Goal: Information Seeking & Learning: Learn about a topic

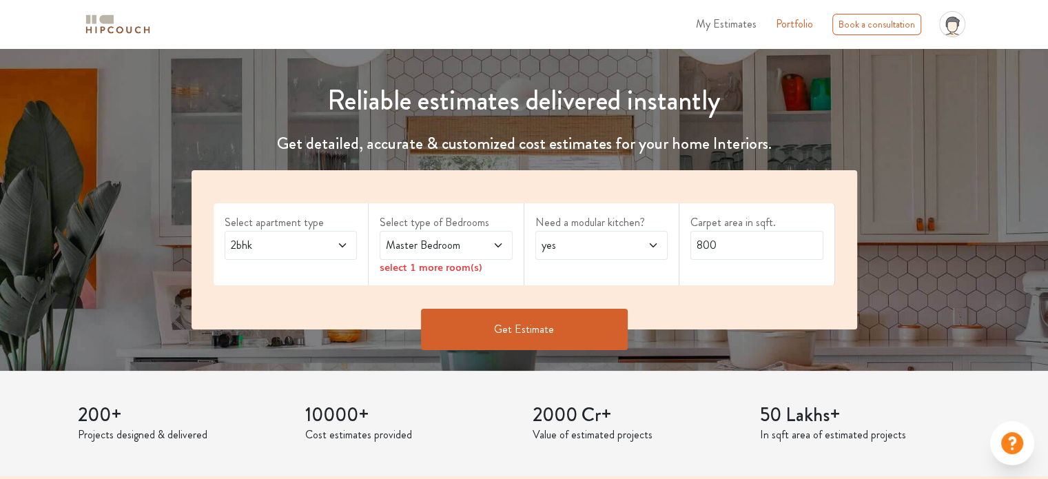
scroll to position [138, 0]
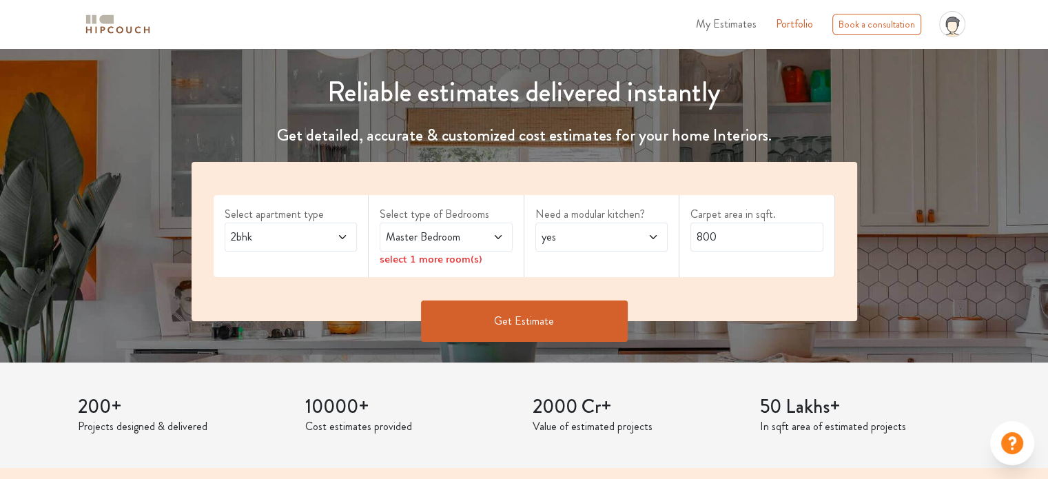
click at [301, 242] on span "2bhk" at bounding box center [273, 237] width 90 height 17
click at [442, 239] on span "Master Bedroom" at bounding box center [428, 237] width 90 height 17
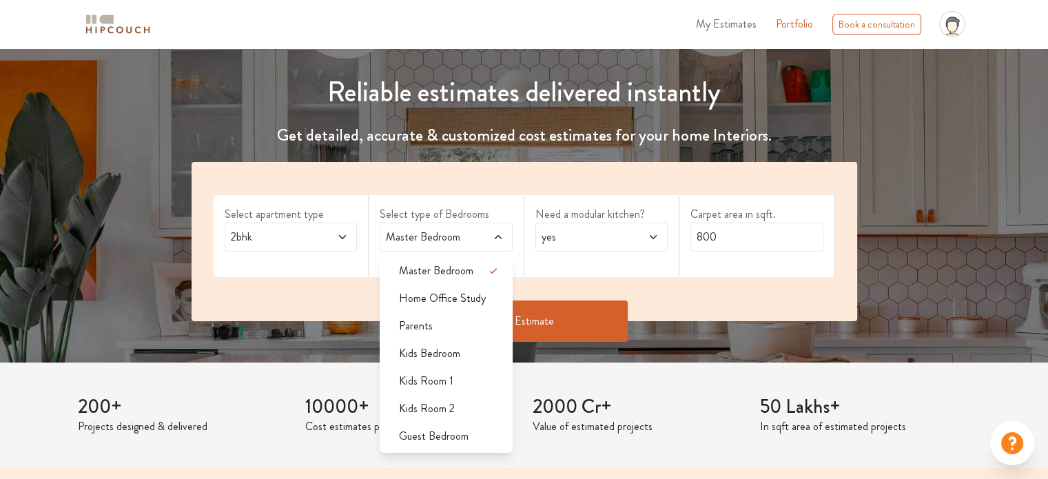
click at [462, 210] on label "Select type of Bedrooms" at bounding box center [446, 214] width 133 height 17
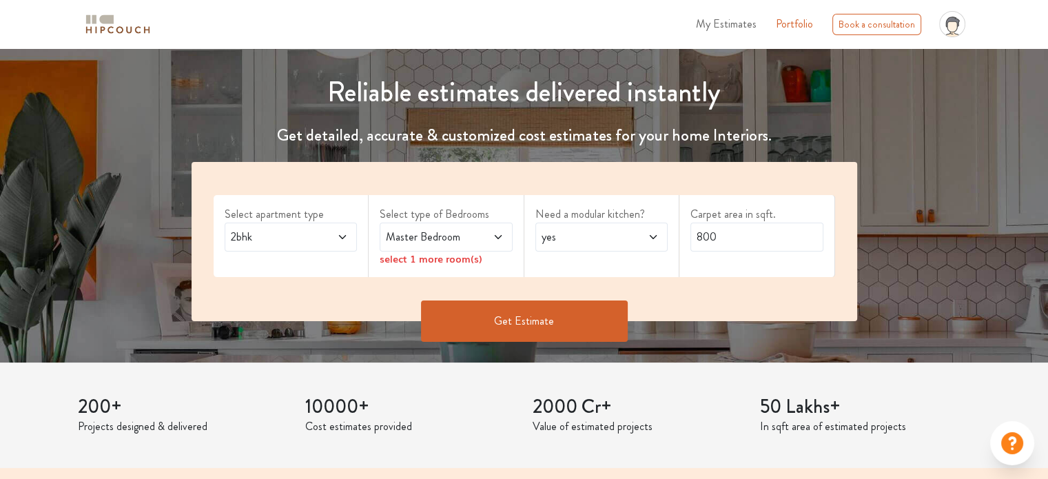
click at [300, 244] on span "2bhk" at bounding box center [273, 237] width 90 height 17
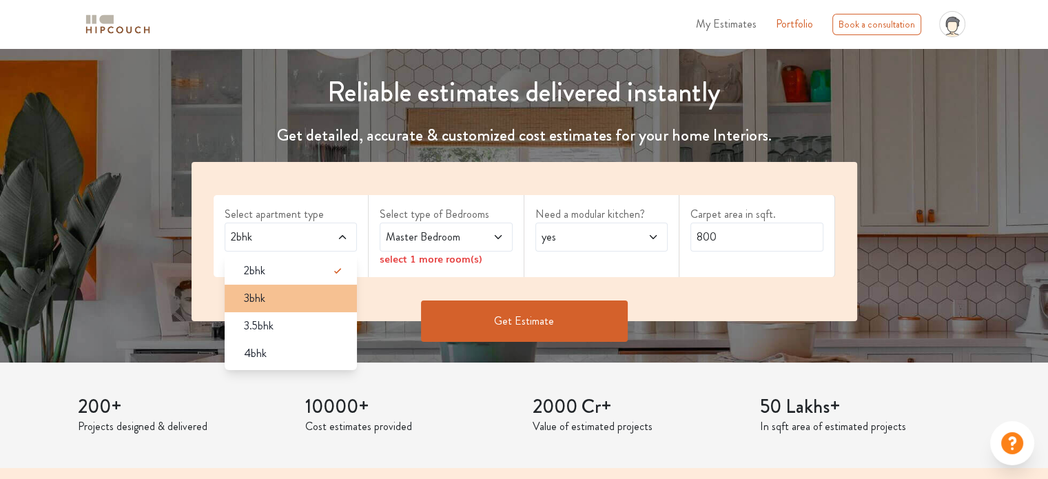
click at [284, 300] on div "3bhk" at bounding box center [295, 298] width 125 height 17
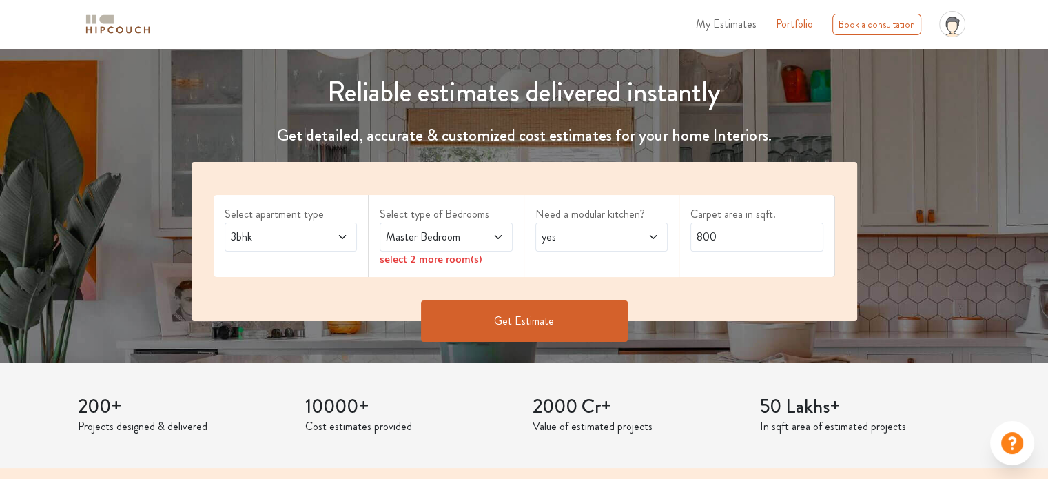
click at [449, 238] on span "Master Bedroom" at bounding box center [428, 237] width 90 height 17
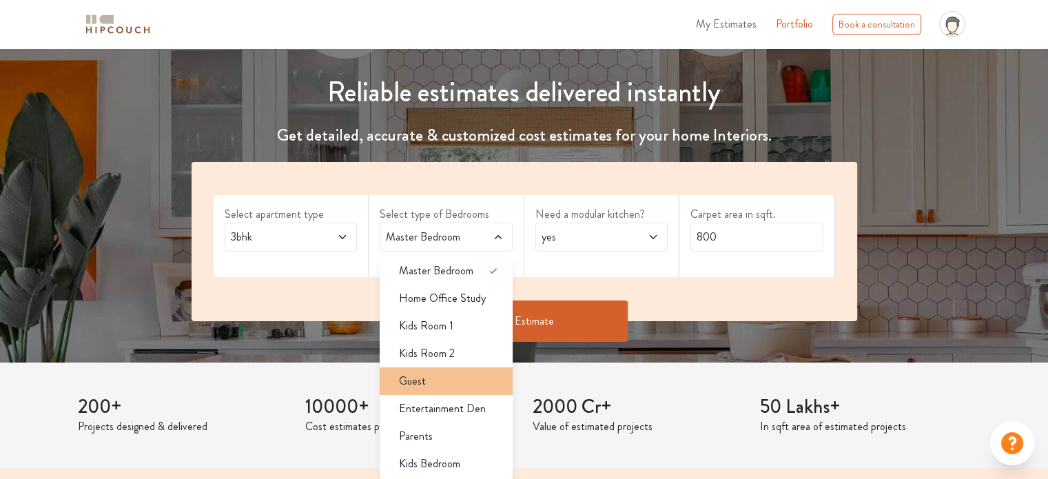
click at [450, 375] on div "Guest" at bounding box center [450, 381] width 125 height 17
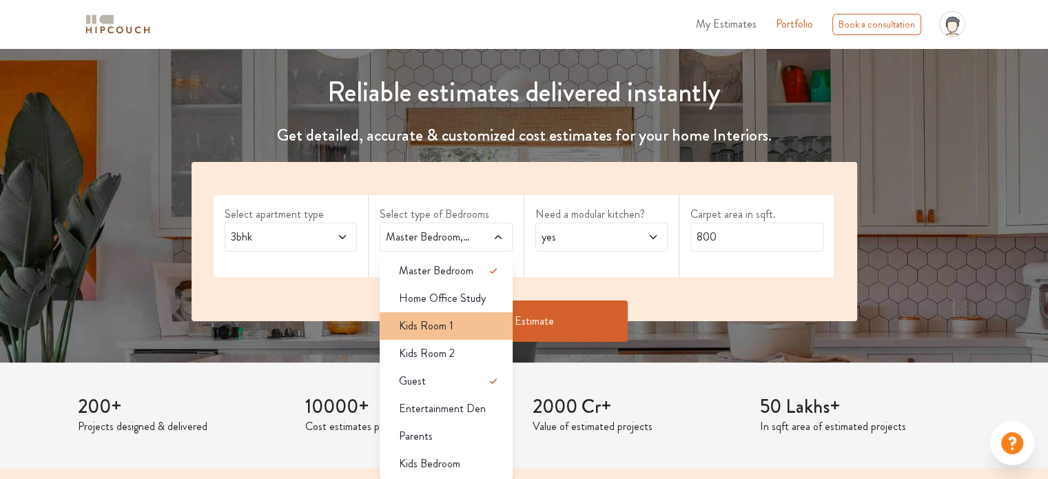
click at [449, 336] on li "Kids Room 1" at bounding box center [446, 326] width 133 height 28
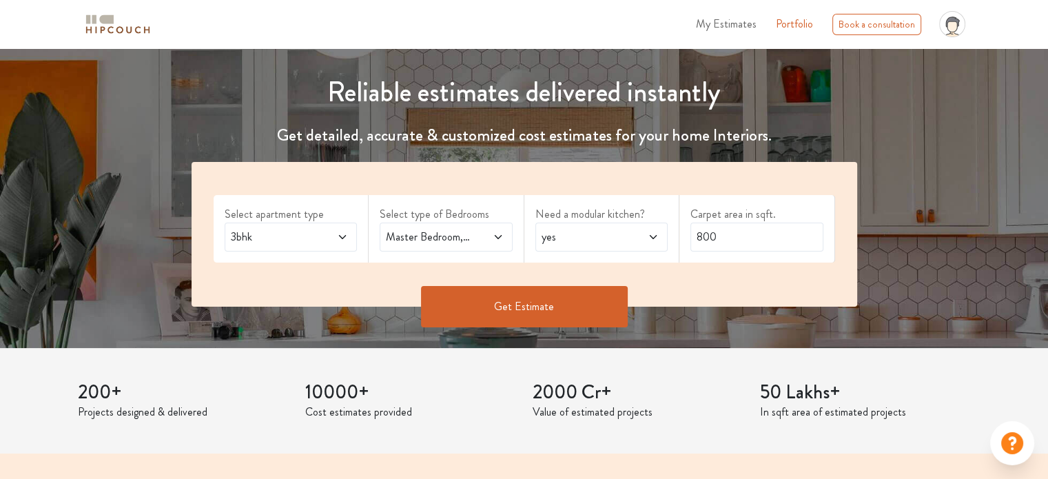
click at [499, 238] on icon at bounding box center [498, 237] width 11 height 11
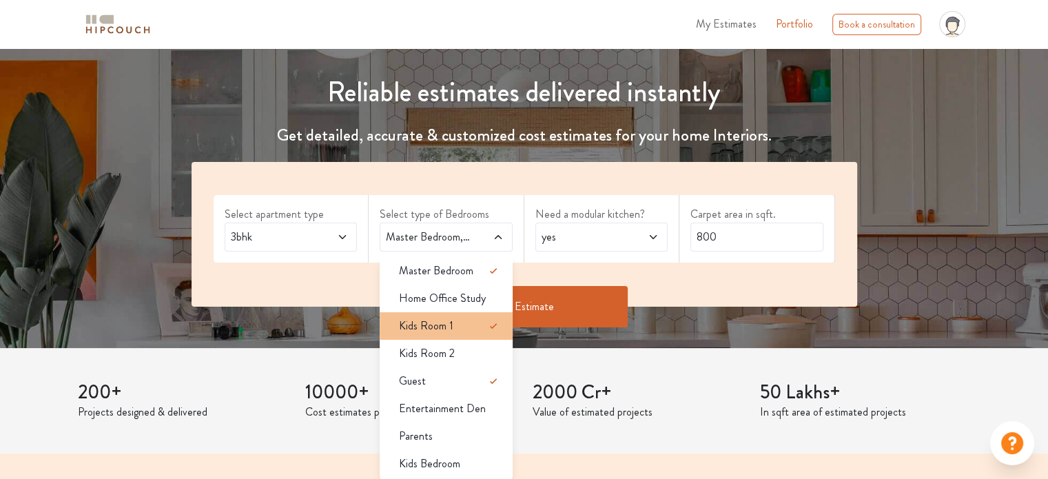
click at [463, 327] on div "Kids Room 1" at bounding box center [450, 326] width 125 height 17
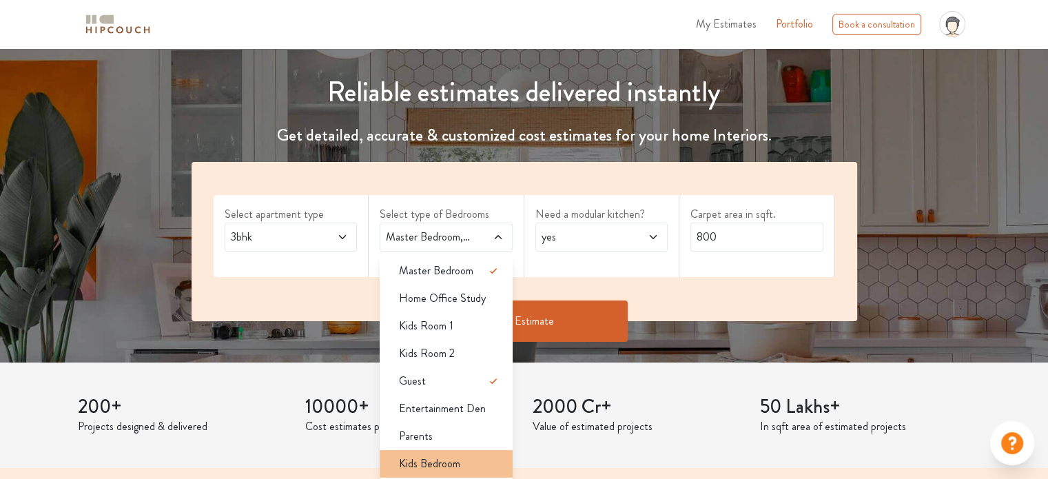
click at [464, 457] on div "Kids Bedroom" at bounding box center [450, 463] width 125 height 17
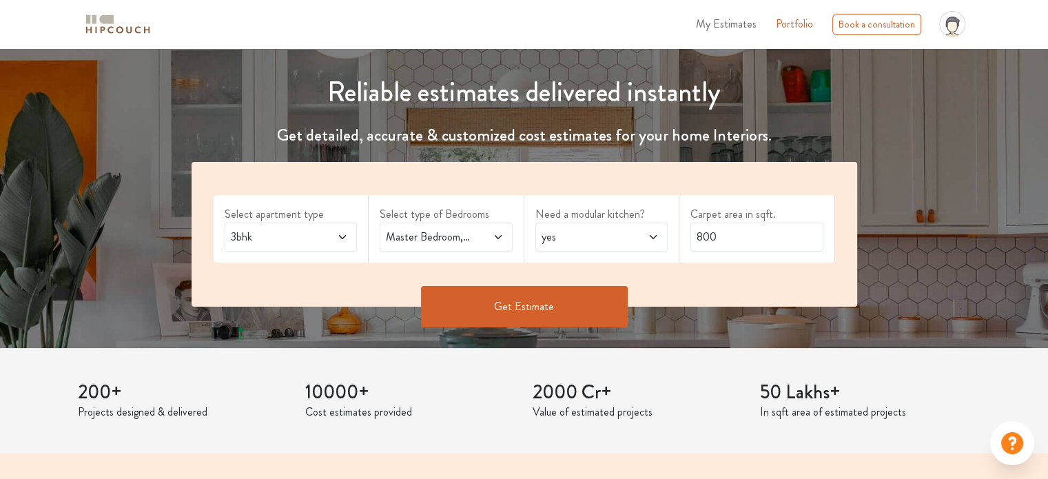
click at [612, 239] on span "yes" at bounding box center [584, 237] width 90 height 17
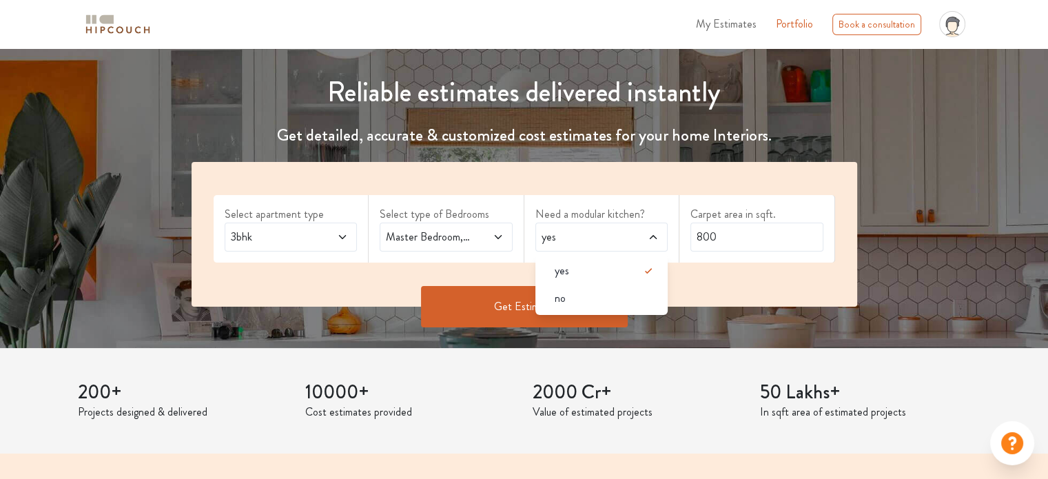
click at [601, 207] on label "Need a modular kitchen?" at bounding box center [601, 214] width 133 height 17
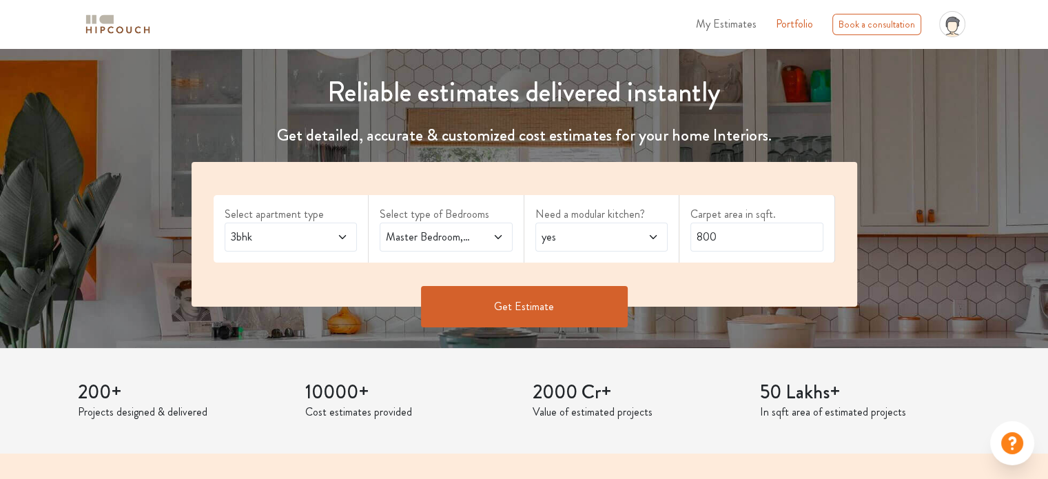
click at [602, 241] on span "yes" at bounding box center [584, 237] width 90 height 17
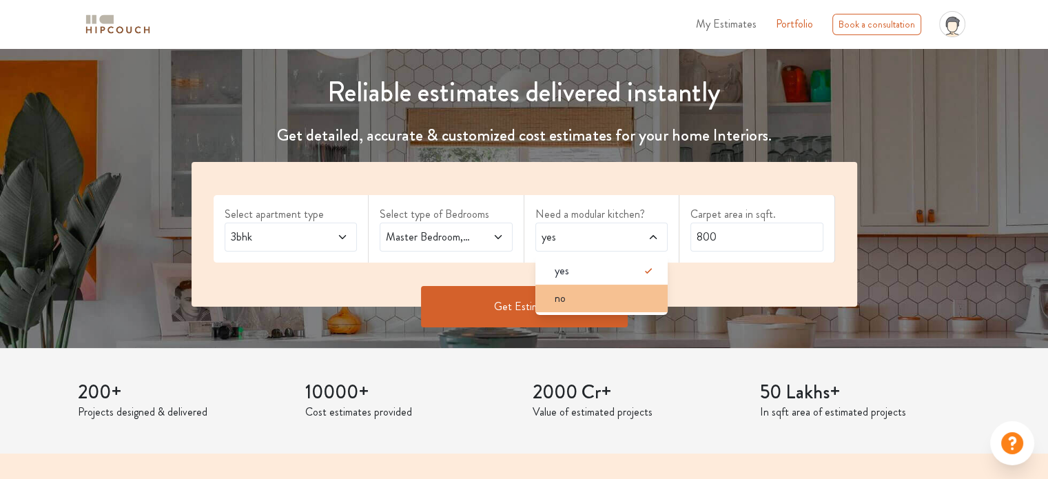
click at [598, 304] on div "no" at bounding box center [606, 298] width 125 height 17
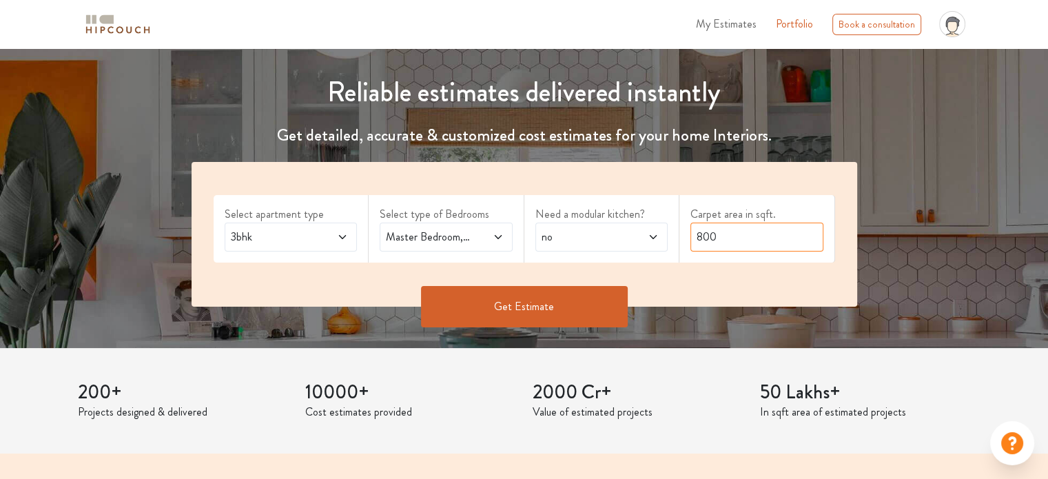
drag, startPoint x: 724, startPoint y: 234, endPoint x: 635, endPoint y: 245, distance: 89.6
click at [635, 245] on div "Select apartment type 3bhk Select type of Bedrooms Master Bedroom,Guest,Kids Be…" at bounding box center [525, 234] width 666 height 145
type input "770"
click at [496, 311] on button "Get Estimate" at bounding box center [524, 306] width 207 height 41
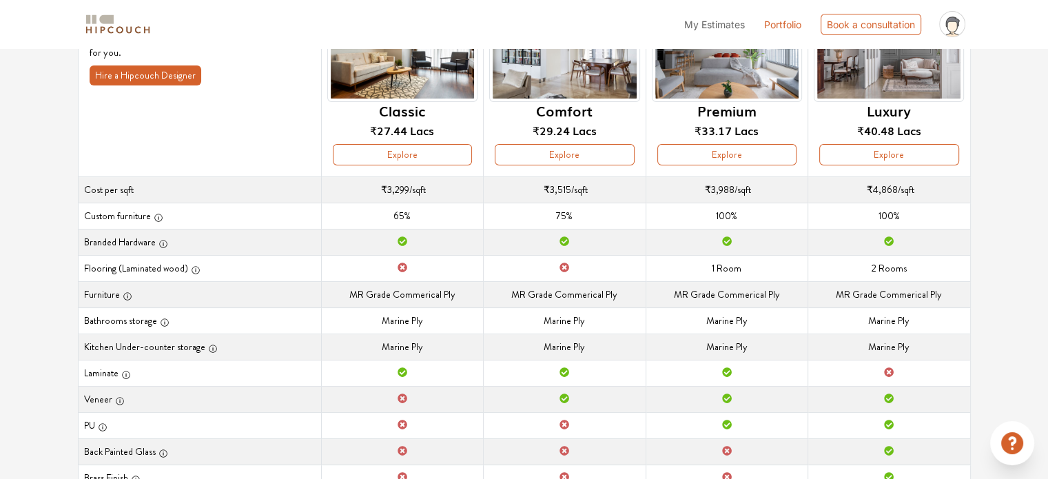
scroll to position [116, 0]
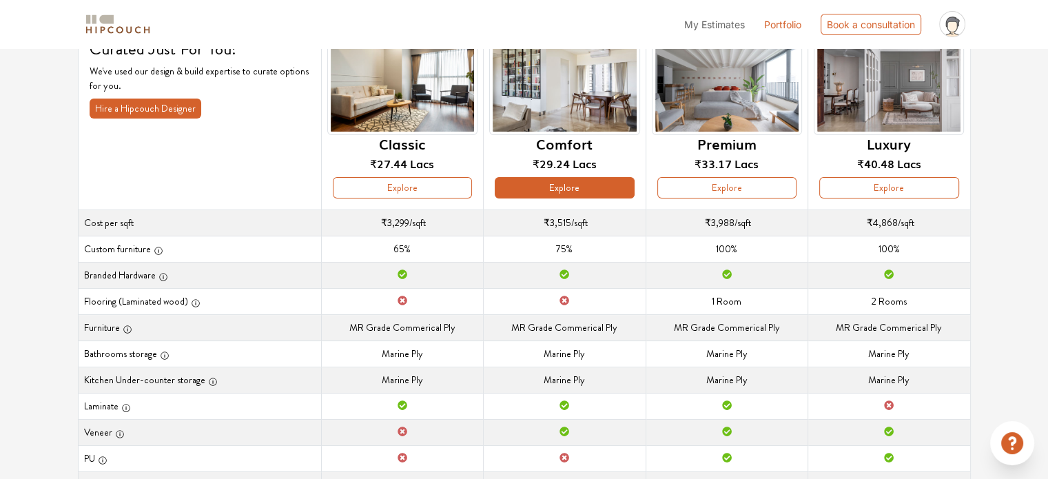
click at [593, 187] on button "Explore" at bounding box center [564, 187] width 139 height 21
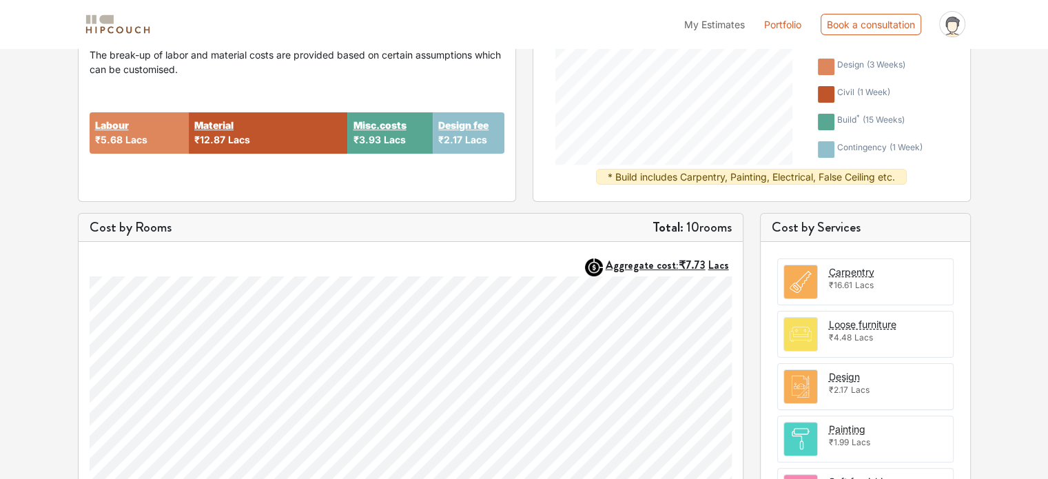
scroll to position [138, 0]
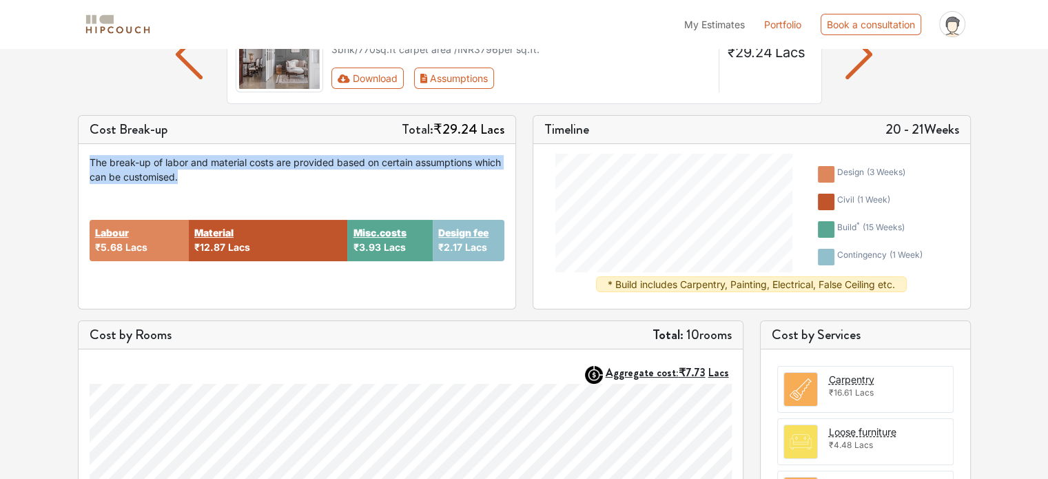
drag, startPoint x: 218, startPoint y: 179, endPoint x: 59, endPoint y: 161, distance: 160.9
click at [59, 161] on div "Options Summary Details Speak to a Hipcouch Designer Interiors Cost Estimate Ed…" at bounding box center [524, 396] width 1048 height 973
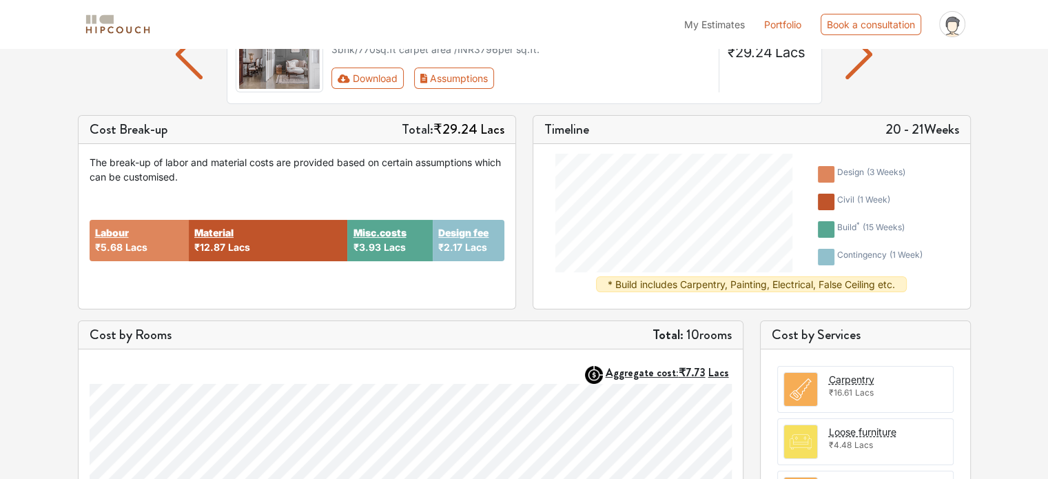
click at [316, 195] on div "Labour ₹5.68 Lacs Material ₹12.87 Lacs Misc.costs ₹3.93 Lacs Design fee ₹2.17 L…" at bounding box center [297, 241] width 415 height 114
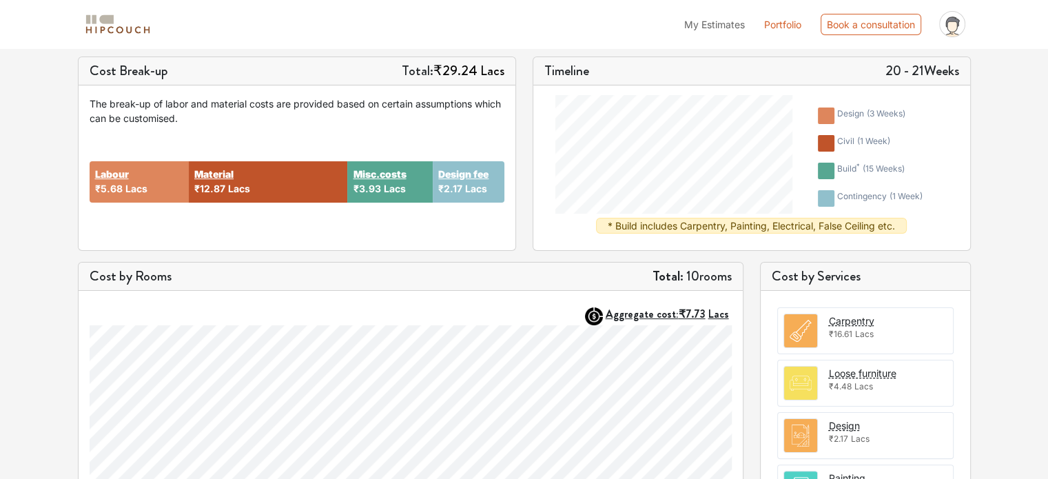
scroll to position [207, 0]
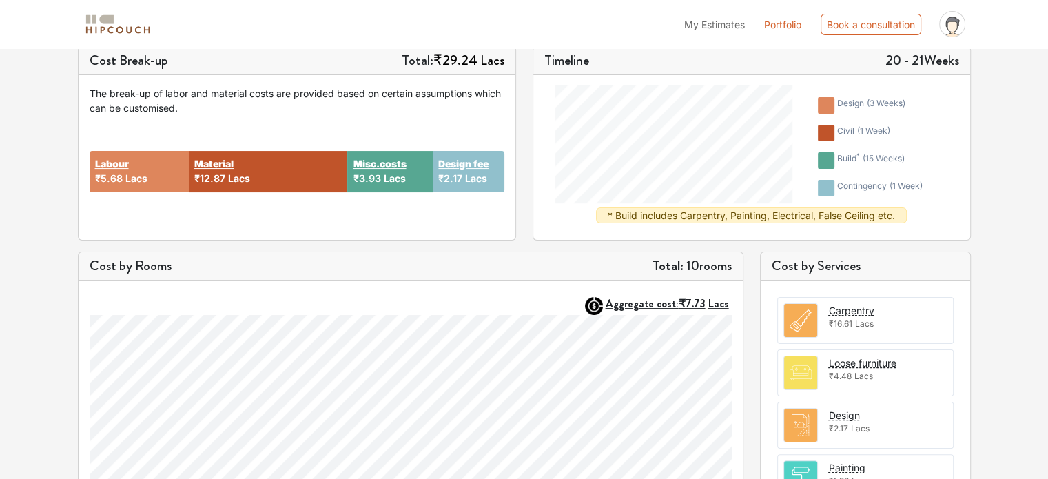
click at [828, 192] on div at bounding box center [826, 188] width 17 height 17
click at [821, 159] on div at bounding box center [826, 160] width 17 height 17
click at [825, 135] on div at bounding box center [826, 133] width 17 height 17
click at [828, 99] on div at bounding box center [826, 105] width 17 height 17
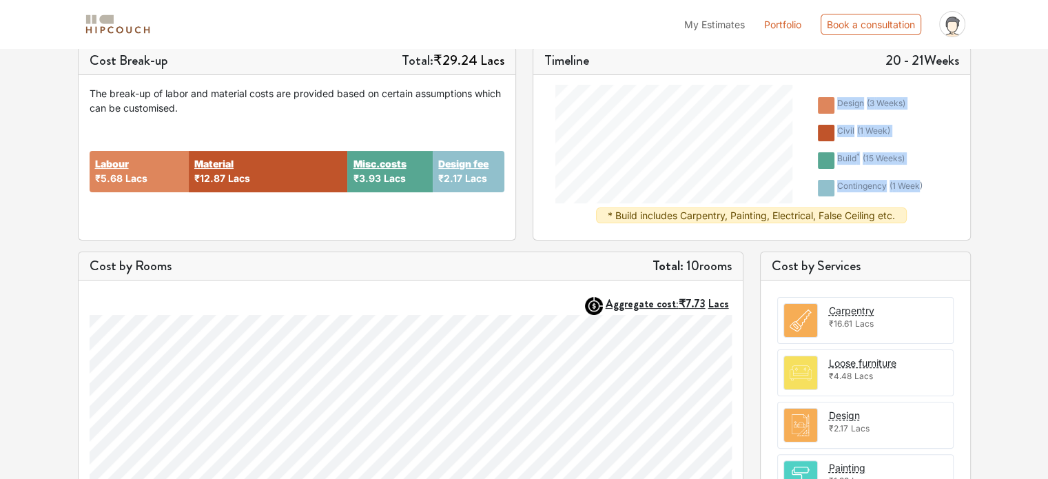
drag, startPoint x: 808, startPoint y: 90, endPoint x: 921, endPoint y: 190, distance: 150.8
click at [921, 190] on div "design ( 3 weeks ) civil ( 1 week ) build * ( 15 weeks ) contingency ( 1 week )" at bounding box center [876, 144] width 166 height 127
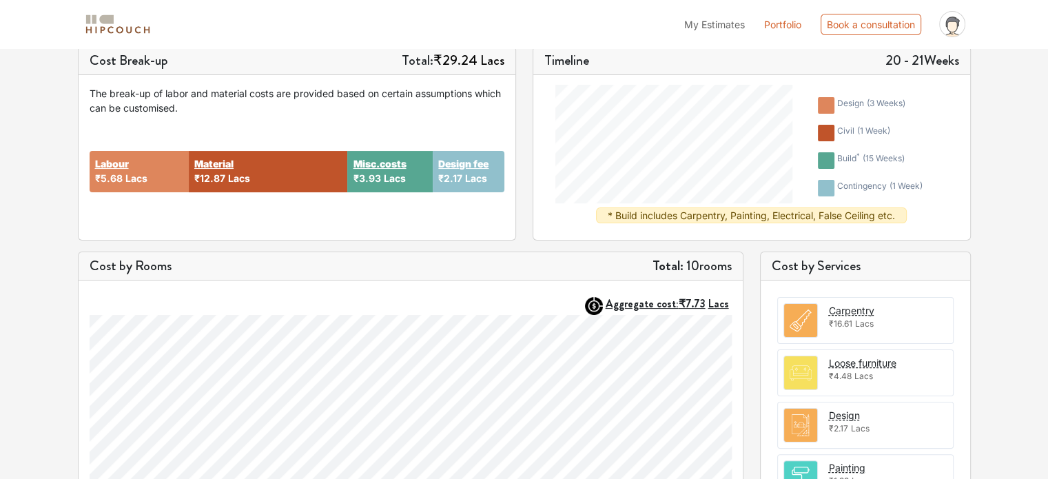
click at [936, 192] on ul "design ( 3 weeks ) civil ( 1 week ) build * ( 15 weeks ) contingency ( 1 week )" at bounding box center [875, 144] width 127 height 127
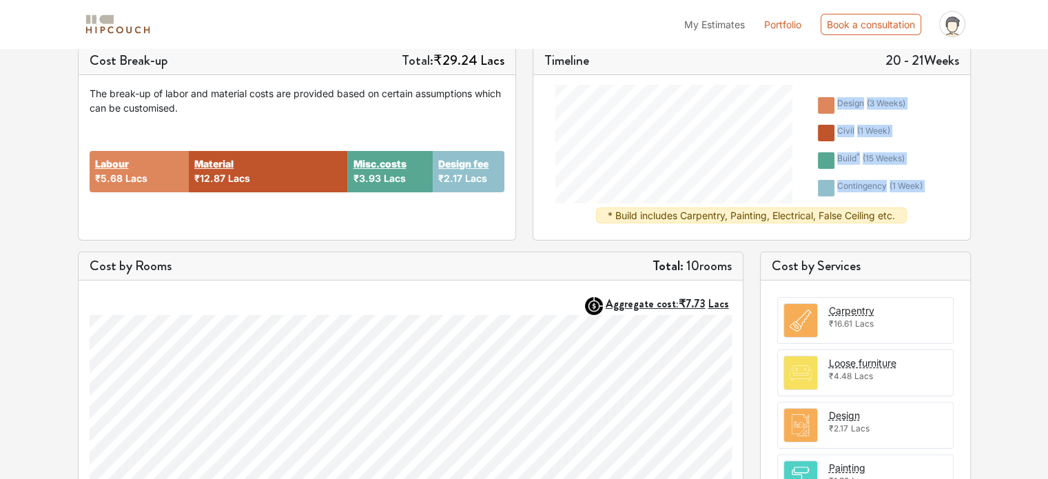
drag, startPoint x: 936, startPoint y: 192, endPoint x: 830, endPoint y: 106, distance: 136.8
click at [830, 106] on ul "design ( 3 weeks ) civil ( 1 week ) build * ( 15 weeks ) contingency ( 1 week )" at bounding box center [875, 144] width 127 height 127
click at [826, 156] on div at bounding box center [826, 160] width 17 height 17
drag, startPoint x: 834, startPoint y: 98, endPoint x: 937, endPoint y: 186, distance: 135.4
click at [937, 186] on ul "design ( 3 weeks ) civil ( 1 week ) build * ( 15 weeks ) contingency ( 1 week )" at bounding box center [875, 144] width 127 height 127
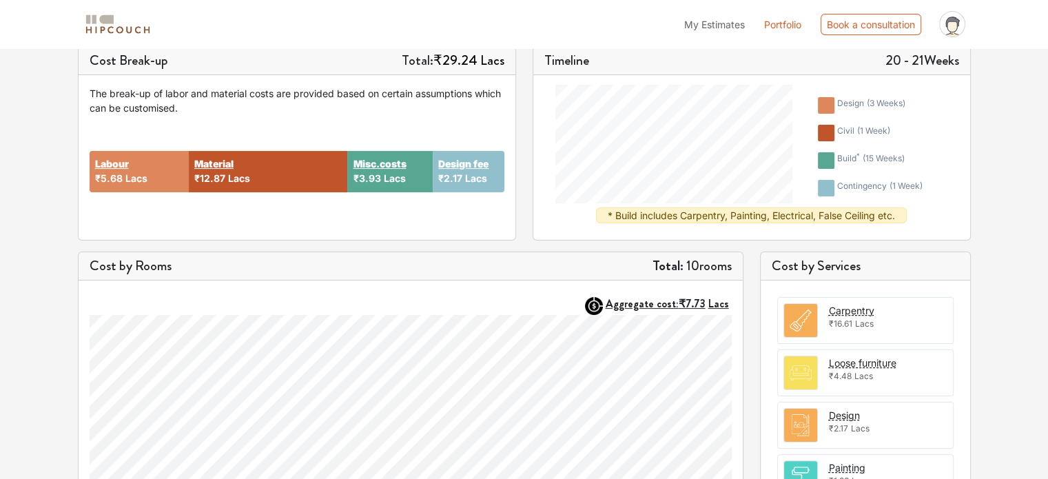
click at [896, 223] on div "design ( 3 weeks ) civil ( 1 week ) build * ( 15 weeks ) contingency ( 1 week )…" at bounding box center [751, 158] width 415 height 154
drag, startPoint x: 897, startPoint y: 217, endPoint x: 601, endPoint y: 221, distance: 296.3
click at [601, 221] on div "* Build includes Carpentry, Painting, Electrical, False Ceiling etc." at bounding box center [751, 215] width 311 height 16
click at [584, 217] on div "design ( 3 weeks ) civil ( 1 week ) build * ( 15 weeks ) contingency ( 1 week )…" at bounding box center [751, 158] width 415 height 154
drag, startPoint x: 606, startPoint y: 212, endPoint x: 901, endPoint y: 216, distance: 294.3
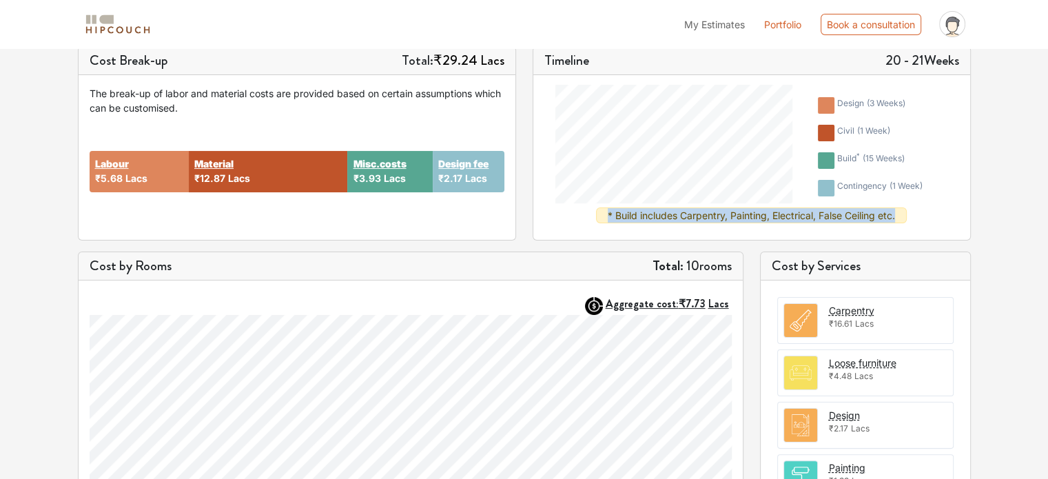
click at [901, 216] on div "* Build includes Carpentry, Painting, Electrical, False Ceiling etc." at bounding box center [751, 215] width 311 height 16
click at [943, 212] on div "design ( 3 weeks ) civil ( 1 week ) build * ( 15 weeks ) contingency ( 1 week )…" at bounding box center [751, 158] width 415 height 154
drag, startPoint x: 879, startPoint y: 216, endPoint x: 605, endPoint y: 221, distance: 274.3
click at [605, 221] on div "* Build includes Carpentry, Painting, Electrical, False Ceiling etc." at bounding box center [751, 215] width 311 height 16
click at [899, 105] on span "( 3 weeks )" at bounding box center [886, 103] width 39 height 10
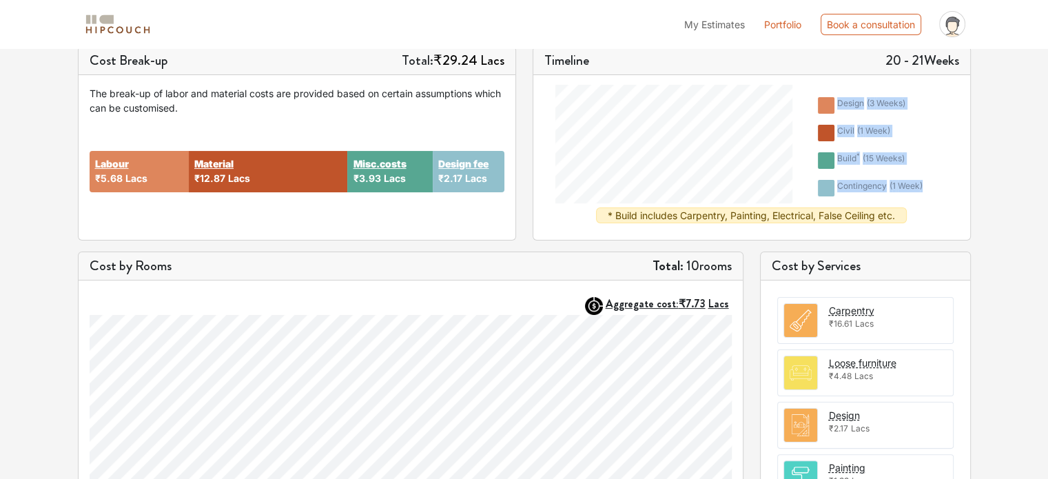
drag, startPoint x: 838, startPoint y: 99, endPoint x: 928, endPoint y: 186, distance: 125.7
click at [928, 186] on ul "design ( 3 weeks ) civil ( 1 week ) build * ( 15 weeks ) contingency ( 1 week )" at bounding box center [875, 144] width 127 height 127
click at [925, 189] on li "contingency ( 1 week )" at bounding box center [870, 188] width 116 height 28
click at [870, 143] on li "civil ( 1 week )" at bounding box center [870, 133] width 116 height 28
drag, startPoint x: 932, startPoint y: 180, endPoint x: 887, endPoint y: 169, distance: 45.5
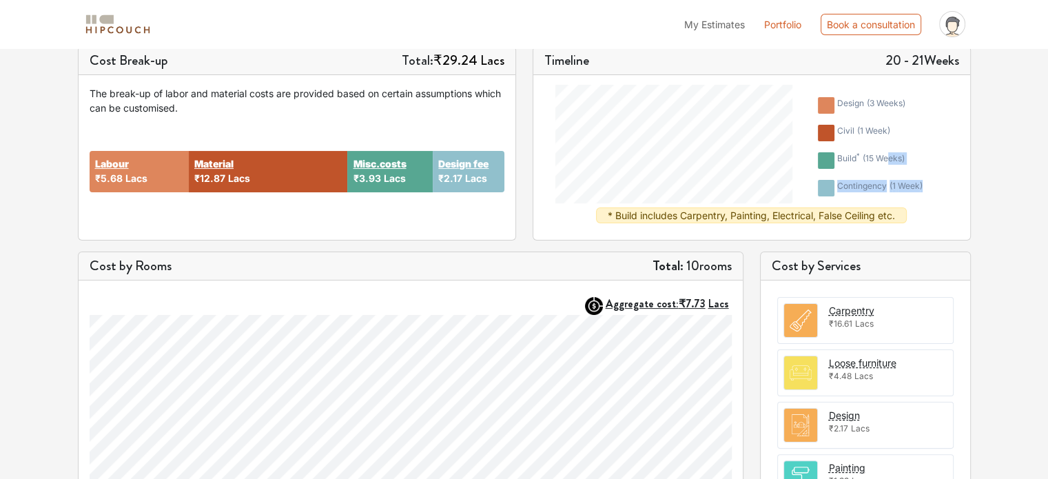
click at [887, 169] on ul "design ( 3 weeks ) civil ( 1 week ) build * ( 15 weeks ) contingency ( 1 week )" at bounding box center [875, 144] width 127 height 127
click at [907, 141] on li "civil ( 1 week )" at bounding box center [870, 133] width 116 height 28
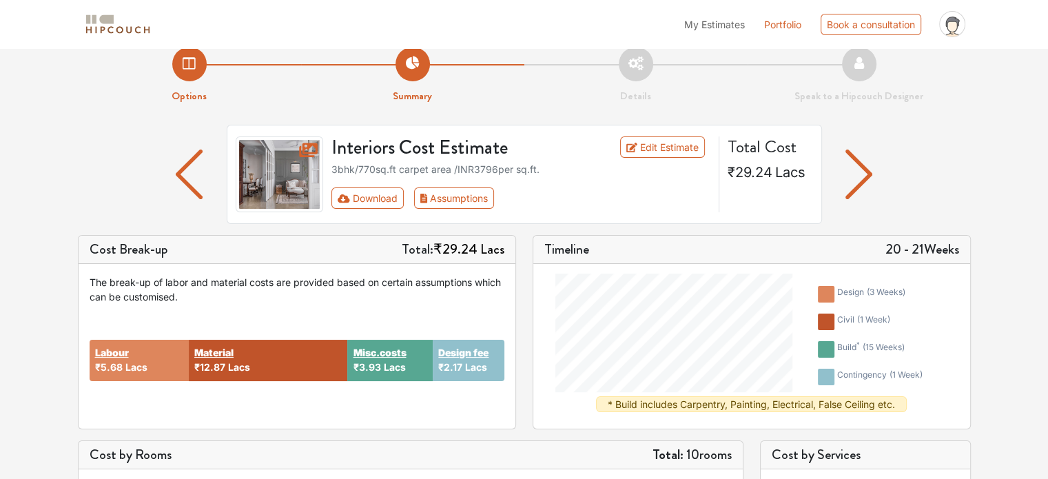
scroll to position [0, 0]
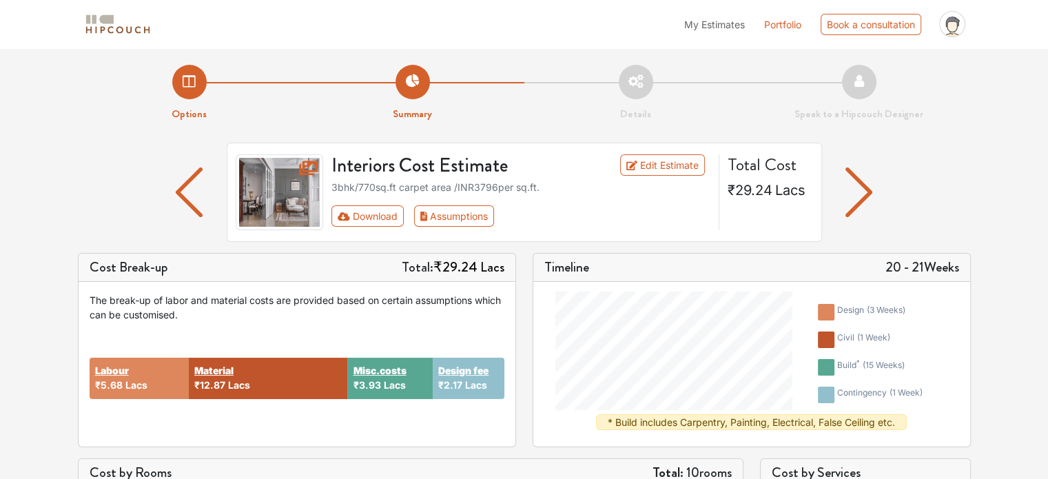
click at [849, 203] on img "button" at bounding box center [858, 192] width 27 height 50
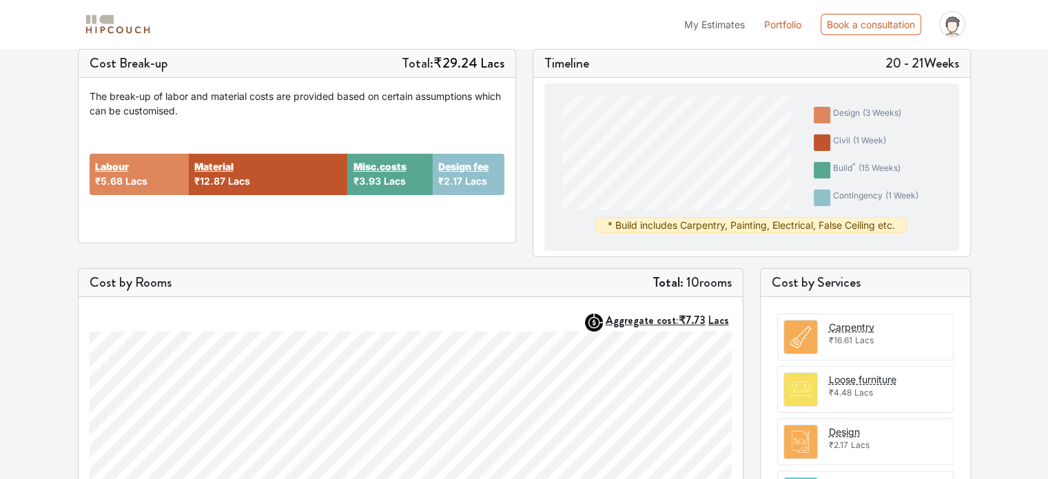
scroll to position [207, 0]
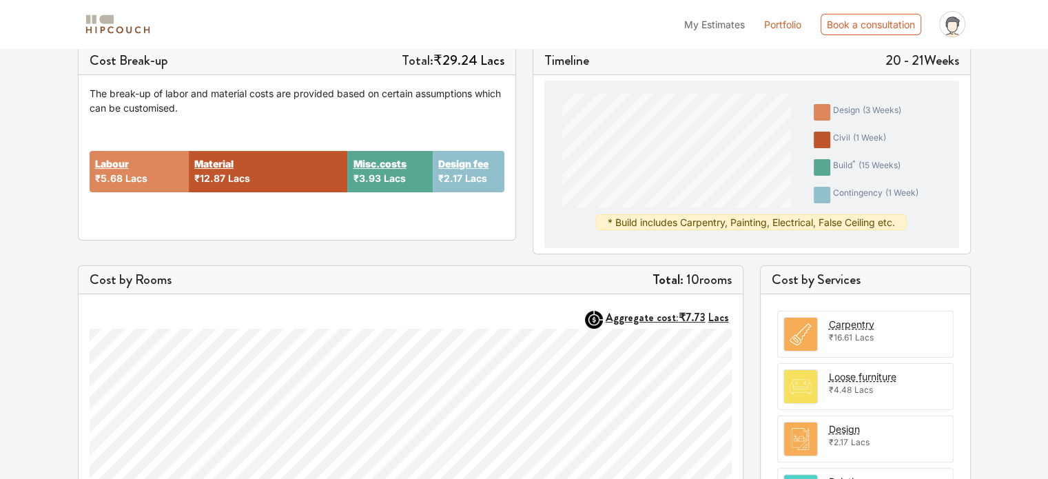
click at [467, 212] on div "Labour ₹5.68 Lacs Material ₹12.87 Lacs Misc.costs ₹3.93 Lacs Design fee ₹2.17 L…" at bounding box center [297, 172] width 415 height 114
drag, startPoint x: 90, startPoint y: 60, endPoint x: 190, endPoint y: 52, distance: 100.2
click at [190, 52] on div "Cost Break-up Total: ₹29.24 Lacs" at bounding box center [297, 61] width 437 height 28
click at [236, 123] on div "Labour ₹5.68 Lacs Material ₹12.87 Lacs Misc.costs ₹3.93 Lacs Design fee ₹2.17 L…" at bounding box center [297, 172] width 415 height 114
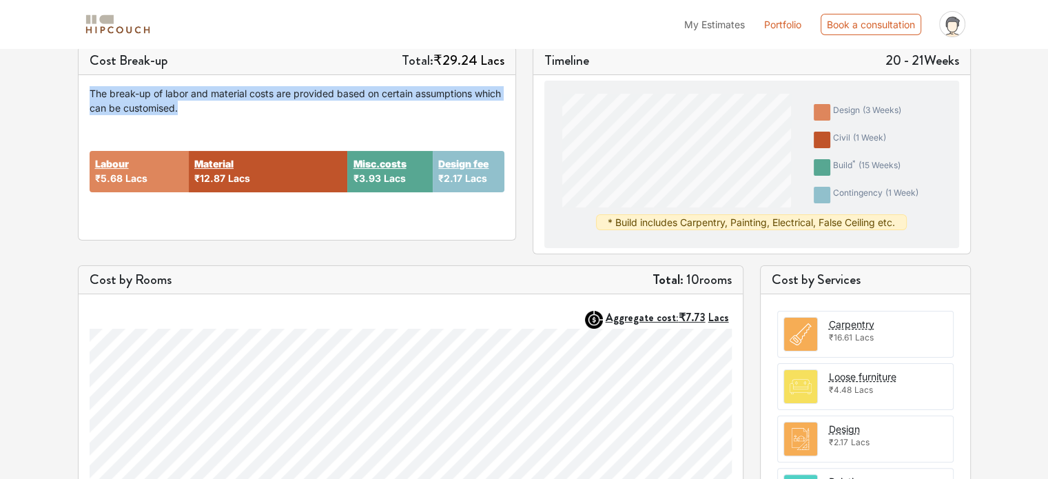
drag, startPoint x: 216, startPoint y: 114, endPoint x: 88, endPoint y: 93, distance: 129.8
click at [88, 93] on div "The break-up of labor and material costs are provided based on certain assumpti…" at bounding box center [297, 157] width 437 height 165
click at [279, 96] on div "The break-up of labor and material costs are provided based on certain assumpti…" at bounding box center [297, 100] width 415 height 29
drag, startPoint x: 88, startPoint y: 57, endPoint x: 353, endPoint y: 110, distance: 270.4
click at [353, 110] on div "Cost Break-up Total: ₹29.24 Lacs The break-up of labor and material costs are p…" at bounding box center [297, 143] width 438 height 194
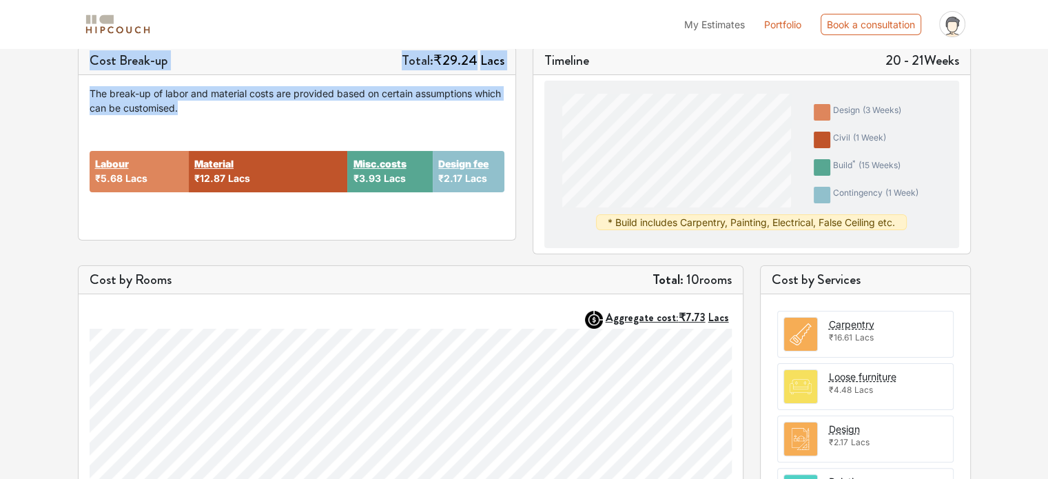
click at [353, 110] on div "The break-up of labor and material costs are provided based on certain assumpti…" at bounding box center [297, 100] width 415 height 29
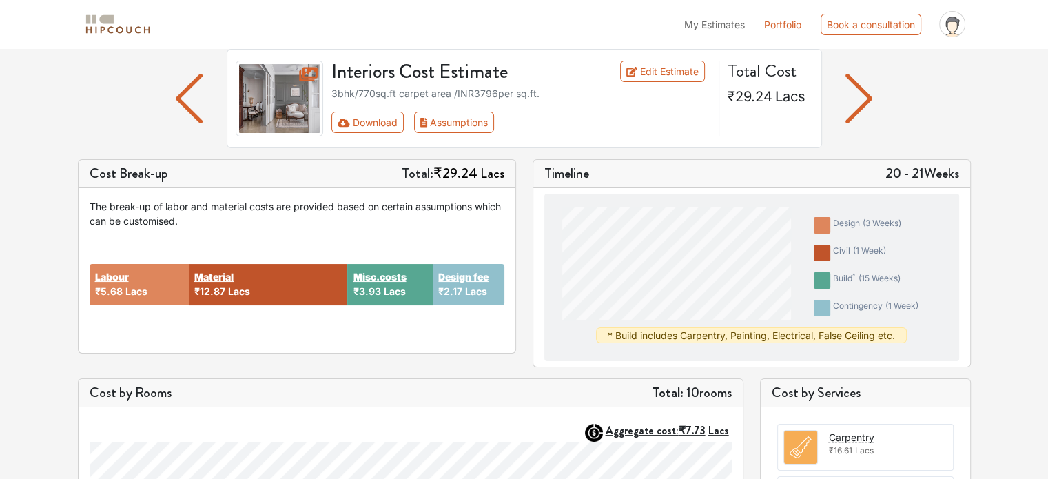
scroll to position [69, 0]
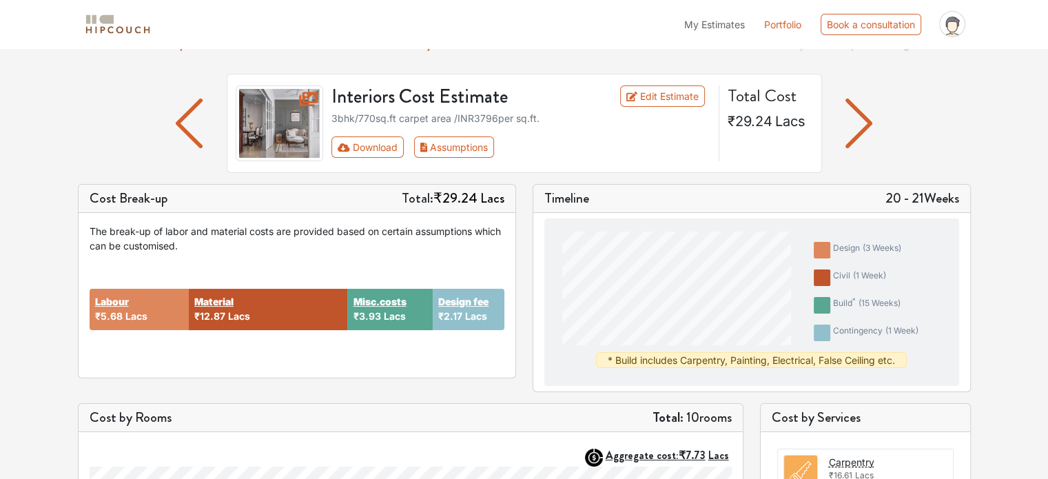
drag, startPoint x: 540, startPoint y: 200, endPoint x: 1000, endPoint y: 196, distance: 461.0
click at [1000, 196] on div "Options Summary Details Speak to a Hipcouch Designer Interiors Cost Estimate Ed…" at bounding box center [524, 472] width 1048 height 987
drag, startPoint x: 88, startPoint y: 198, endPoint x: 522, endPoint y: 187, distance: 434.2
click at [522, 187] on div "Cost Break-up Total: ₹29.24 Lacs The break-up of labor and material costs are p…" at bounding box center [297, 288] width 455 height 208
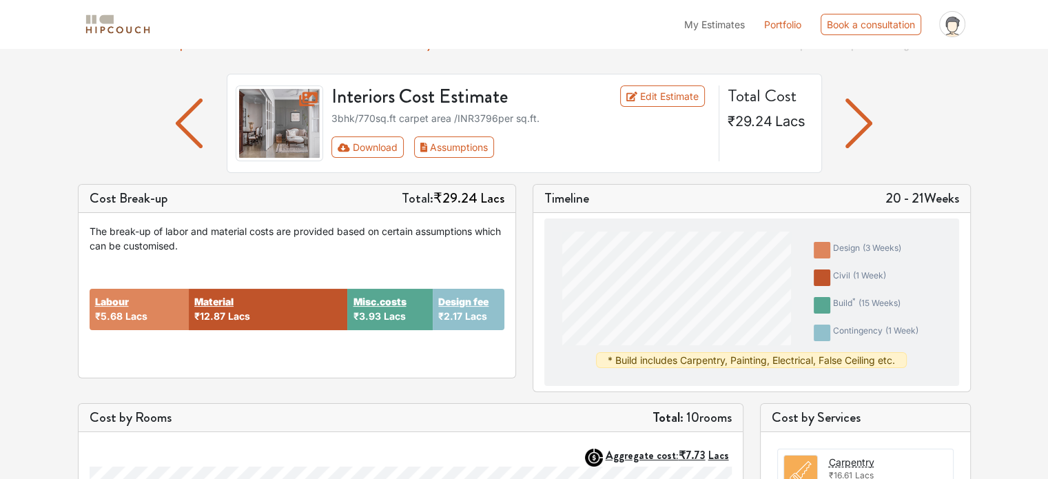
click at [540, 197] on div "Timeline 20 - 21 Weeks" at bounding box center [751, 199] width 437 height 28
drag, startPoint x: 543, startPoint y: 197, endPoint x: 988, endPoint y: 196, distance: 445.1
click at [988, 196] on div "Options Summary Details Speak to a Hipcouch Designer Interiors Cost Estimate Ed…" at bounding box center [524, 472] width 1048 height 987
drag, startPoint x: 988, startPoint y: 196, endPoint x: 543, endPoint y: 195, distance: 445.1
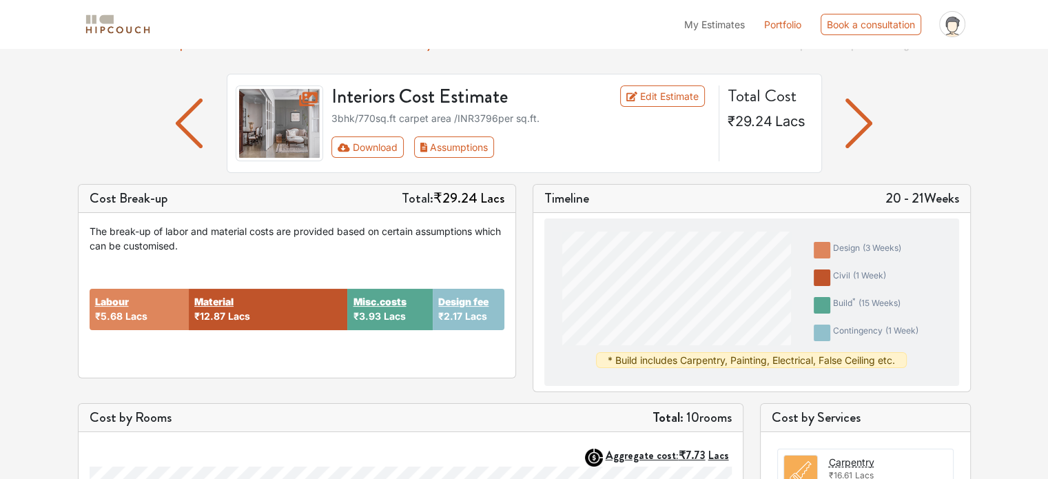
click at [543, 195] on div "Options Summary Details Speak to a Hipcouch Designer Interiors Cost Estimate Ed…" at bounding box center [524, 472] width 1048 height 987
click at [667, 198] on div "Timeline 20 - 21 Weeks" at bounding box center [751, 199] width 437 height 28
drag, startPoint x: 82, startPoint y: 199, endPoint x: 515, endPoint y: 195, distance: 432.7
click at [515, 195] on div "Cost Break-up Total: ₹29.24 Lacs" at bounding box center [297, 199] width 437 height 28
click at [584, 193] on h5 "Timeline" at bounding box center [566, 198] width 45 height 17
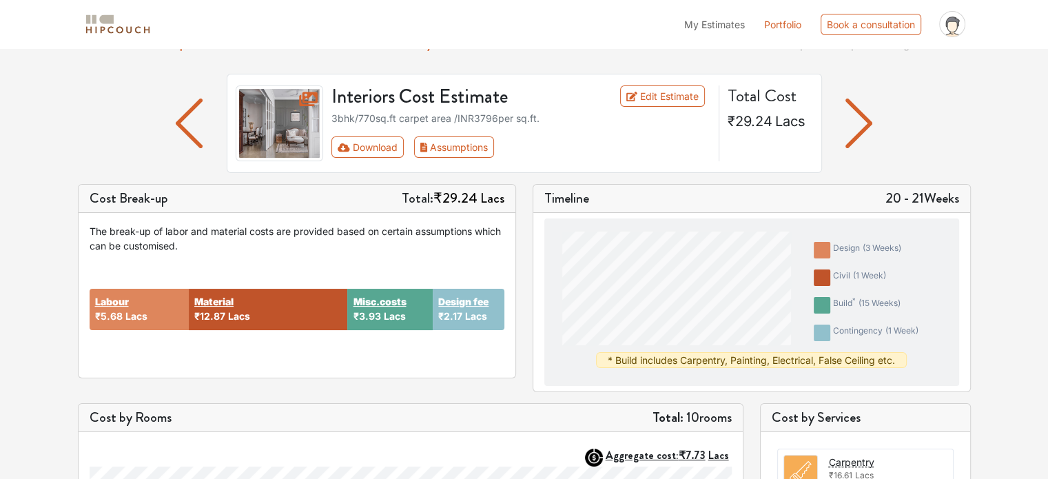
drag, startPoint x: 540, startPoint y: 196, endPoint x: 973, endPoint y: 189, distance: 432.8
click at [973, 189] on div "Timeline 20 - 21 Weeks design ( 3 weeks ) civil ( 1 week ) build * ( 15 weeks )…" at bounding box center [751, 288] width 455 height 208
drag, startPoint x: 972, startPoint y: 195, endPoint x: 267, endPoint y: 192, distance: 705.6
click at [267, 192] on div "Cost Break-up Total: ₹29.24 Lacs The break-up of labor and material costs are p…" at bounding box center [525, 293] width 910 height 219
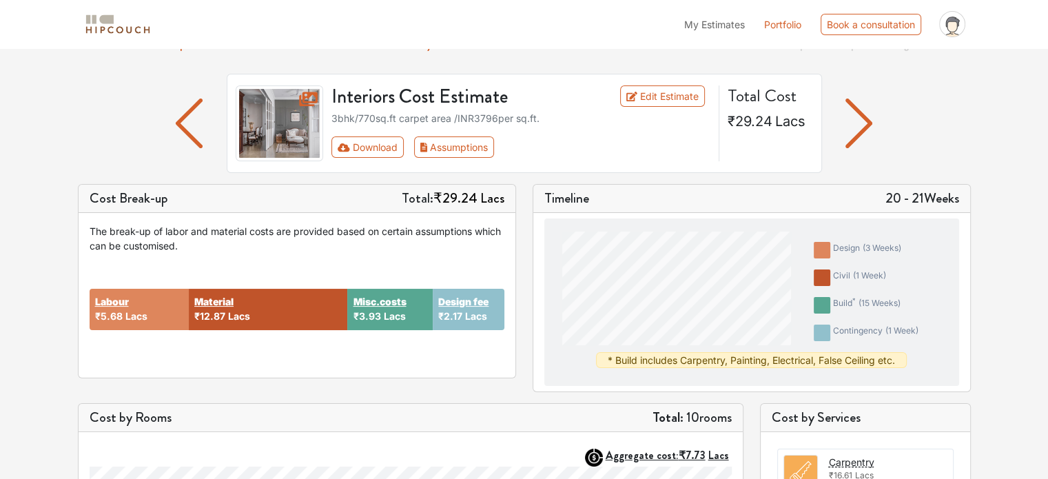
click at [267, 195] on div "Cost Break-up Total: ₹29.24 Lacs" at bounding box center [297, 199] width 437 height 28
drag, startPoint x: 89, startPoint y: 200, endPoint x: 72, endPoint y: 195, distance: 17.9
click at [72, 195] on div "Cost Break-up Total: ₹29.24 Lacs The break-up of labor and material costs are p…" at bounding box center [297, 288] width 455 height 208
click at [81, 192] on div "Cost Break-up Total: ₹29.24 Lacs" at bounding box center [297, 199] width 437 height 28
drag, startPoint x: 86, startPoint y: 196, endPoint x: 518, endPoint y: 189, distance: 432.1
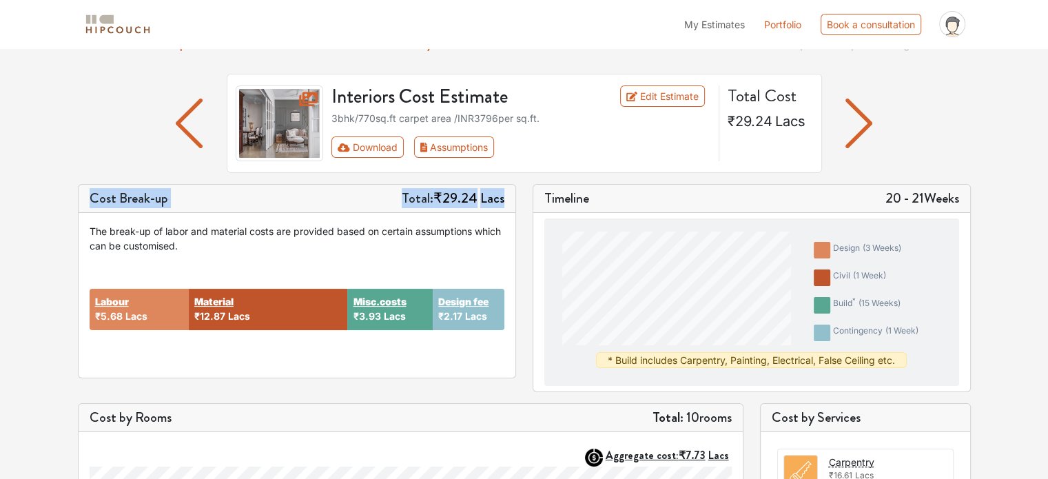
click at [518, 189] on div "Cost Break-up Total: ₹29.24 Lacs The break-up of labor and material costs are p…" at bounding box center [297, 288] width 455 height 208
click at [539, 189] on div "Timeline 20 - 21 Weeks" at bounding box center [751, 199] width 437 height 28
drag, startPoint x: 543, startPoint y: 196, endPoint x: 965, endPoint y: 194, distance: 421.7
click at [965, 194] on div "Timeline 20 - 21 Weeks" at bounding box center [751, 199] width 437 height 28
click at [969, 196] on div "Timeline 20 - 21 Weeks" at bounding box center [751, 199] width 437 height 28
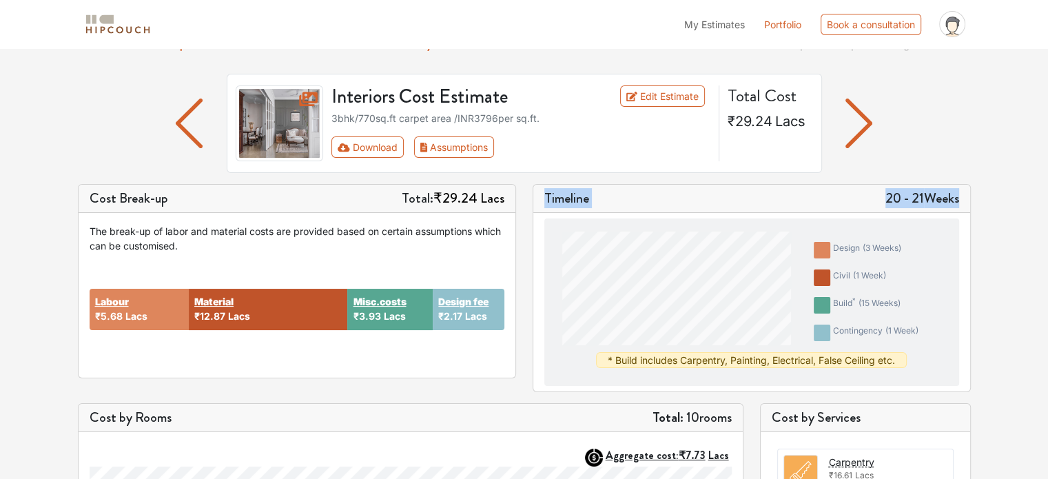
drag, startPoint x: 969, startPoint y: 196, endPoint x: 549, endPoint y: 196, distance: 419.6
click at [549, 196] on div "Timeline 20 - 21 Weeks" at bounding box center [751, 199] width 437 height 28
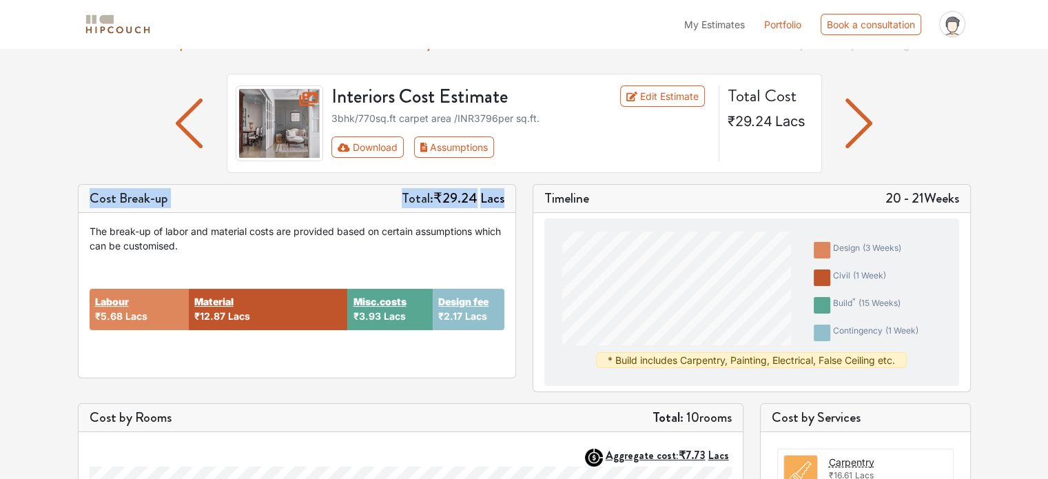
drag, startPoint x: 507, startPoint y: 197, endPoint x: 80, endPoint y: 202, distance: 427.2
click at [80, 202] on div "Cost Break-up Total: ₹29.24 Lacs" at bounding box center [297, 199] width 437 height 28
click at [87, 140] on div "Interiors Cost Estimate Edit Estimate 3bhk / 770 sq.ft carpet area /INR 3796 pe…" at bounding box center [524, 129] width 893 height 110
drag, startPoint x: 88, startPoint y: 198, endPoint x: 507, endPoint y: 199, distance: 419.6
click at [507, 199] on div "Cost Break-up Total: ₹29.24 Lacs" at bounding box center [297, 199] width 437 height 28
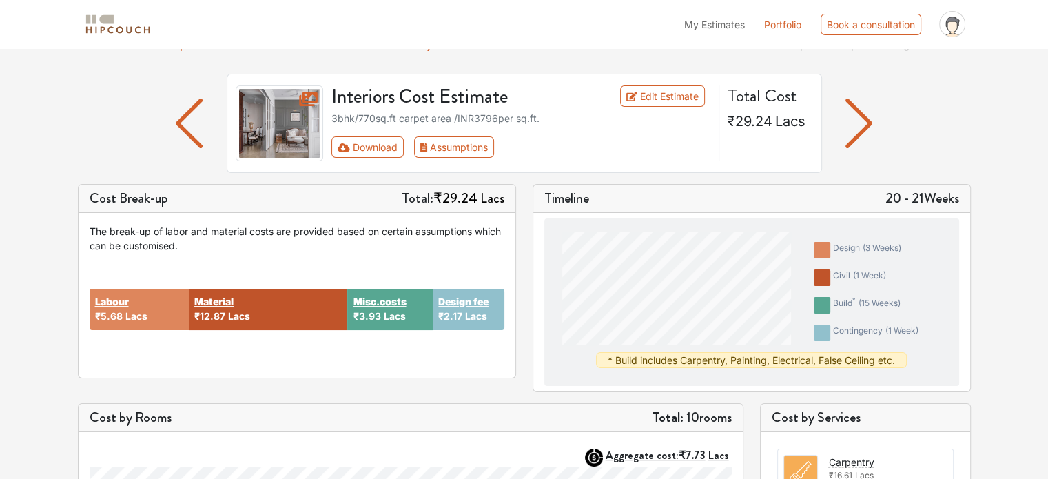
click at [562, 196] on h5 "Timeline" at bounding box center [566, 198] width 45 height 17
drag, startPoint x: 544, startPoint y: 196, endPoint x: 968, endPoint y: 194, distance: 423.8
click at [968, 194] on div "Timeline 20 - 21 Weeks" at bounding box center [751, 199] width 437 height 28
click at [969, 185] on div "Timeline 20 - 21 Weeks design ( 3 weeks ) civil ( 1 week ) build * ( 15 weeks )…" at bounding box center [752, 288] width 438 height 208
drag, startPoint x: 959, startPoint y: 198, endPoint x: 93, endPoint y: 188, distance: 866.2
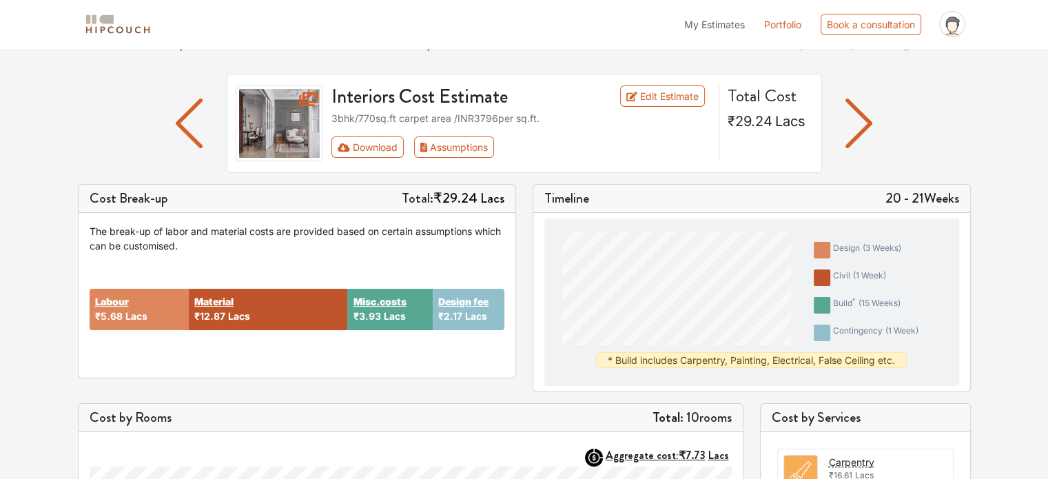
click at [93, 188] on div "Cost Break-up Total: ₹29.24 Lacs The break-up of labor and material costs are p…" at bounding box center [525, 293] width 910 height 219
click at [95, 153] on div "Interiors Cost Estimate Edit Estimate 3bhk / 770 sq.ft carpet area /INR 3796 pe…" at bounding box center [524, 129] width 893 height 110
drag, startPoint x: 189, startPoint y: 196, endPoint x: 515, endPoint y: 194, distance: 325.2
click at [515, 194] on div "Cost Break-up Total: ₹29.24 Lacs" at bounding box center [297, 199] width 437 height 28
click at [560, 194] on h5 "Timeline" at bounding box center [566, 198] width 45 height 17
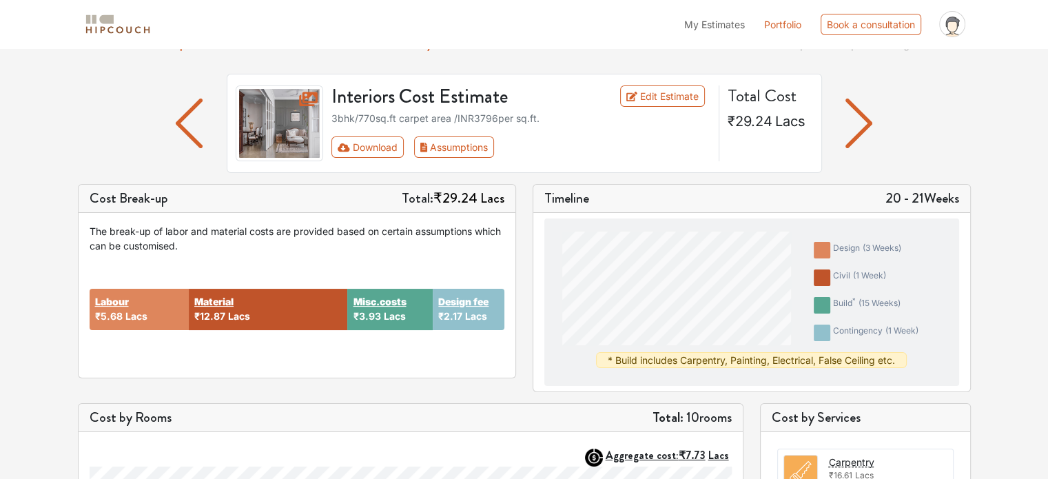
drag, startPoint x: 543, startPoint y: 196, endPoint x: 979, endPoint y: 195, distance: 436.2
click at [979, 195] on div "Options Summary Details Speak to a Hipcouch Designer Interiors Cost Estimate Ed…" at bounding box center [524, 472] width 1048 height 987
drag, startPoint x: 979, startPoint y: 195, endPoint x: 544, endPoint y: 200, distance: 435.5
click at [544, 200] on div "Options Summary Details Speak to a Hipcouch Designer Interiors Cost Estimate Ed…" at bounding box center [524, 472] width 1048 height 987
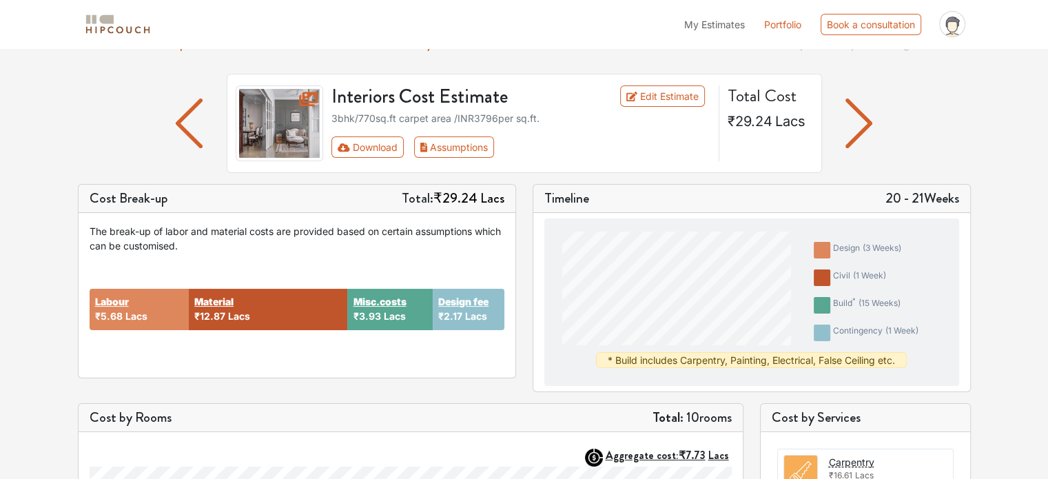
click at [513, 197] on div "Cost Break-up Total: ₹29.24 Lacs" at bounding box center [297, 199] width 437 height 28
drag, startPoint x: 504, startPoint y: 201, endPoint x: 56, endPoint y: 189, distance: 448.7
click at [56, 189] on div "Options Summary Details Speak to a Hipcouch Designer Interiors Cost Estimate Ed…" at bounding box center [524, 472] width 1048 height 987
click at [61, 138] on div "Options Summary Details Speak to a Hipcouch Designer Interiors Cost Estimate Ed…" at bounding box center [524, 472] width 1048 height 987
drag, startPoint x: 90, startPoint y: 196, endPoint x: 522, endPoint y: 187, distance: 431.5
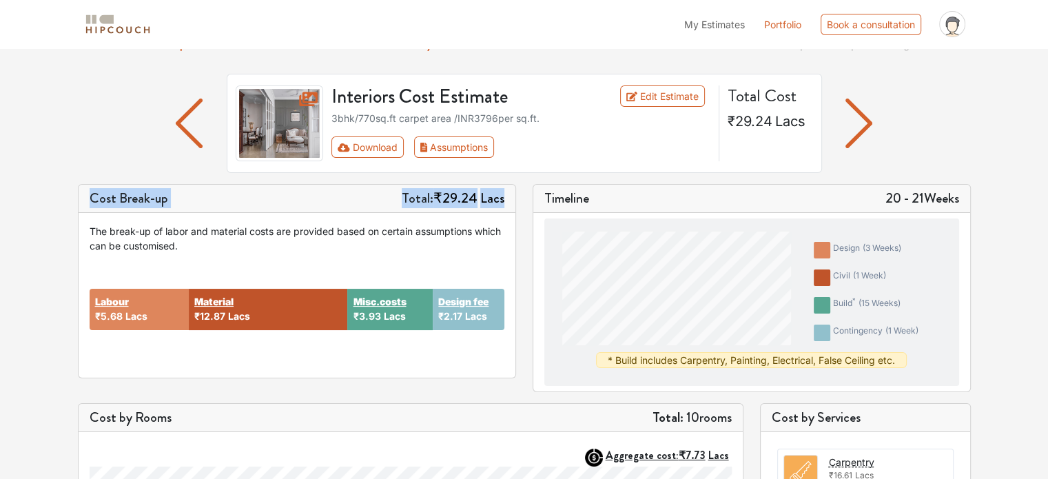
click at [522, 187] on div "Cost Break-up Total: ₹29.24 Lacs The break-up of labor and material costs are p…" at bounding box center [297, 288] width 455 height 208
click at [552, 194] on h5 "Timeline" at bounding box center [566, 198] width 45 height 17
drag, startPoint x: 533, startPoint y: 197, endPoint x: 963, endPoint y: 196, distance: 430.0
click at [963, 196] on div "Timeline 20 - 21 Weeks" at bounding box center [751, 199] width 437 height 28
click at [973, 191] on div "Timeline 20 - 21 Weeks design ( 3 weeks ) civil ( 1 week ) build * ( 15 weeks )…" at bounding box center [751, 288] width 455 height 208
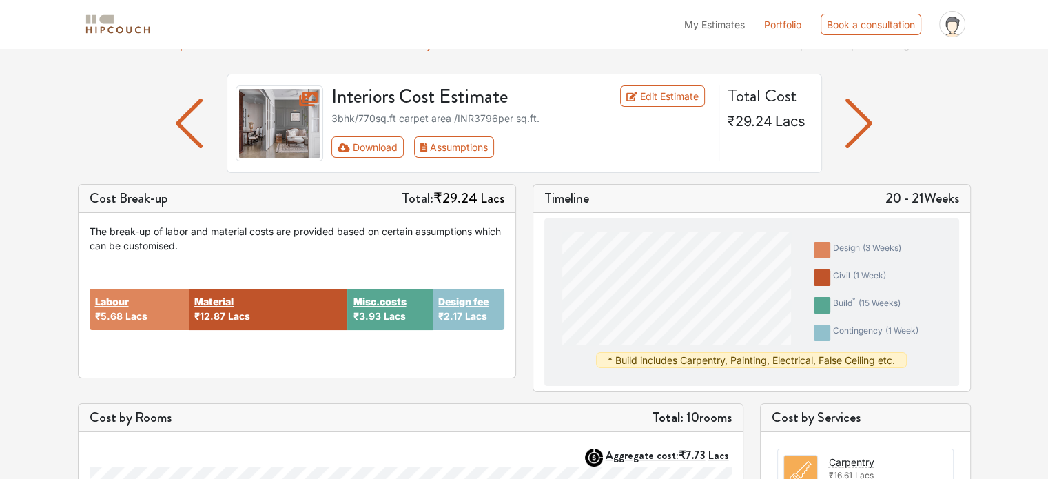
drag, startPoint x: 967, startPoint y: 194, endPoint x: 537, endPoint y: 198, distance: 430.0
click at [537, 198] on div "Timeline 20 - 21 Weeks" at bounding box center [751, 199] width 437 height 28
click at [510, 198] on div "Cost Break-up Total: ₹29.24 Lacs" at bounding box center [297, 199] width 437 height 28
drag, startPoint x: 510, startPoint y: 198, endPoint x: 87, endPoint y: 193, distance: 423.1
click at [87, 193] on div "Cost Break-up Total: ₹29.24 Lacs" at bounding box center [297, 199] width 437 height 28
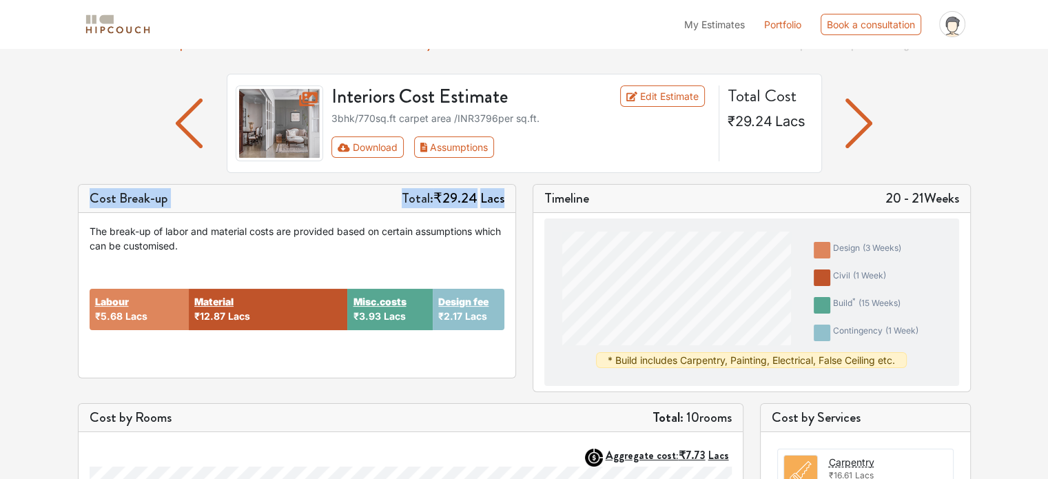
click at [247, 209] on div "Cost Break-up Total: ₹29.24 Lacs" at bounding box center [297, 199] width 437 height 28
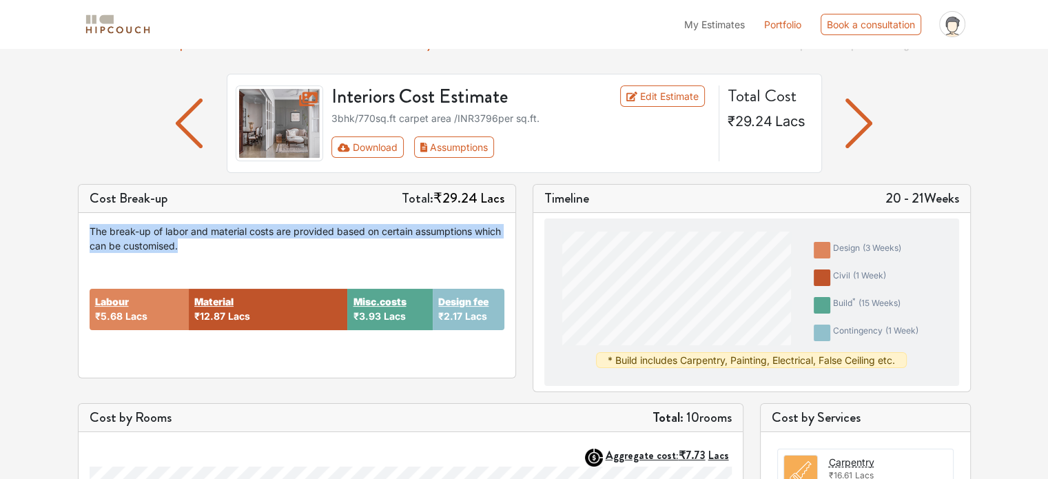
drag, startPoint x: 222, startPoint y: 250, endPoint x: 70, endPoint y: 225, distance: 153.6
click at [70, 225] on div "Cost Break-up Total: ₹29.24 Lacs The break-up of labor and material costs are p…" at bounding box center [297, 288] width 455 height 208
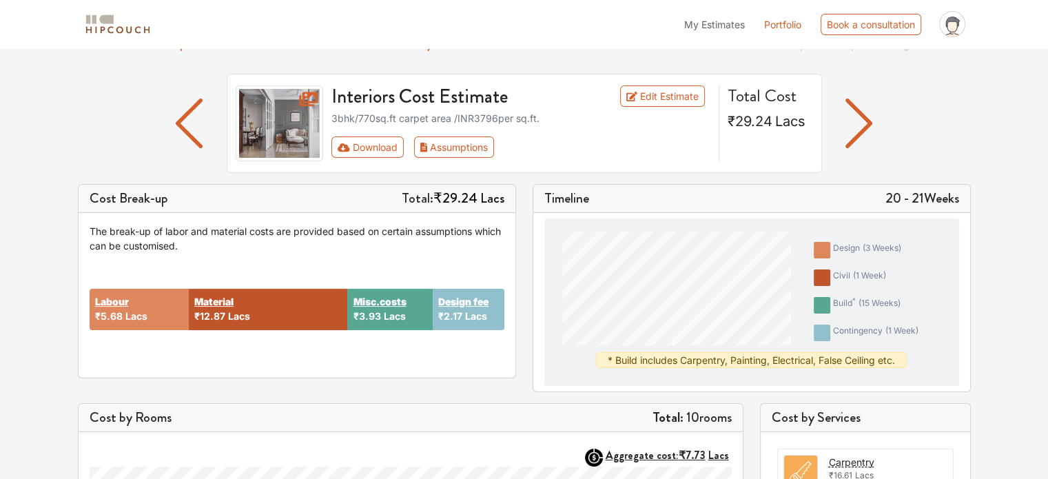
click at [941, 198] on h5 "20 - 21 Weeks" at bounding box center [922, 198] width 74 height 17
drag, startPoint x: 961, startPoint y: 198, endPoint x: 357, endPoint y: 248, distance: 605.7
click at [357, 248] on div "Cost Break-up Total: ₹29.24 Lacs The break-up of labor and material costs are p…" at bounding box center [525, 293] width 910 height 219
click at [284, 267] on div "Labour ₹5.68 Lacs Material ₹12.87 Lacs Misc.costs ₹3.93 Lacs Design fee ₹2.17 L…" at bounding box center [297, 310] width 415 height 114
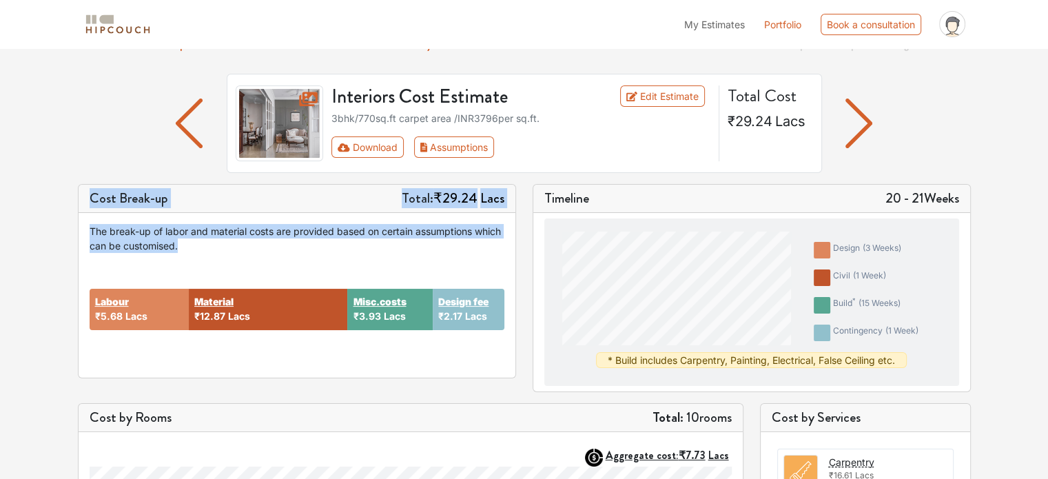
drag, startPoint x: 221, startPoint y: 245, endPoint x: 71, endPoint y: 198, distance: 157.1
click at [71, 198] on div "Cost Break-up Total: ₹29.24 Lacs The break-up of labor and material costs are p…" at bounding box center [297, 288] width 455 height 208
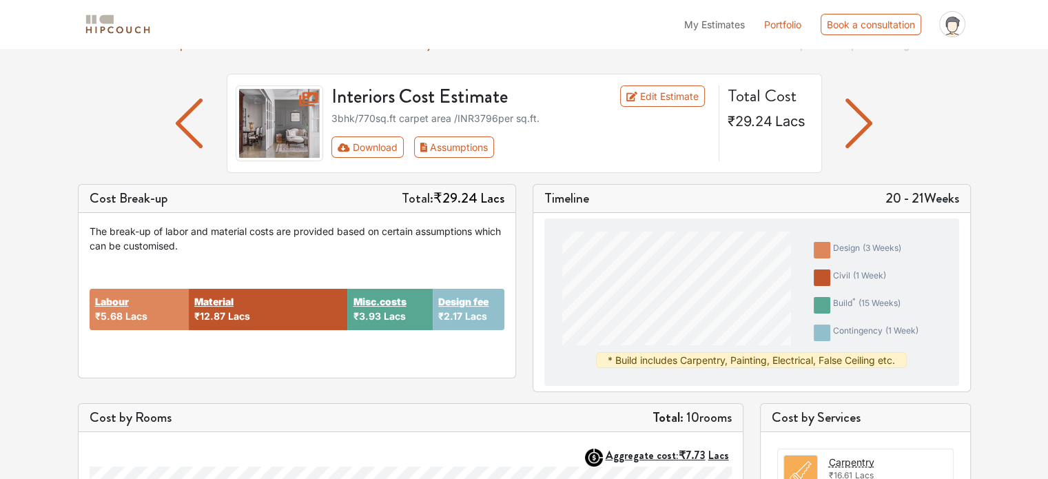
click at [74, 152] on div "Interiors Cost Estimate Edit Estimate 3bhk / 770 sq.ft carpet area /INR 3796 pe…" at bounding box center [525, 129] width 910 height 110
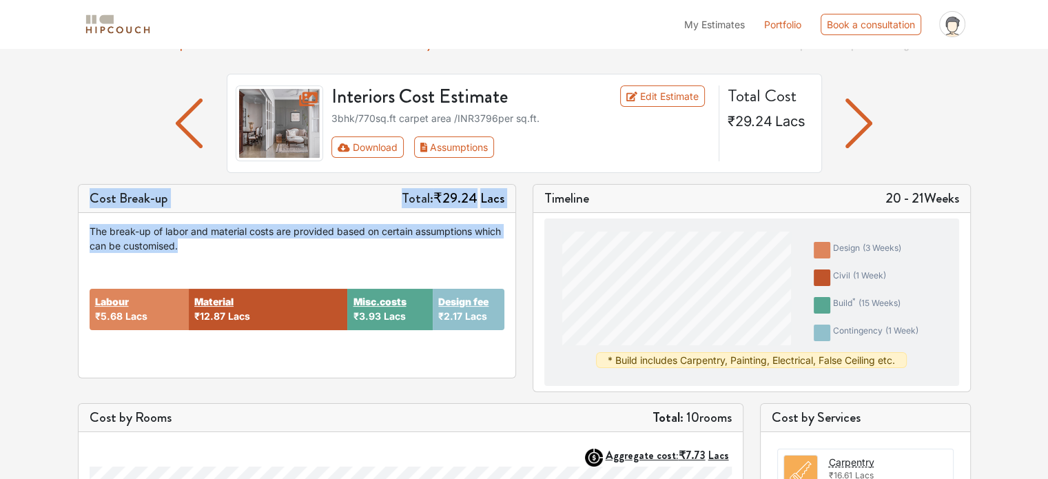
drag, startPoint x: 85, startPoint y: 192, endPoint x: 284, endPoint y: 243, distance: 205.6
click at [284, 243] on div "Cost Break-up Total: ₹29.24 Lacs The break-up of labor and material costs are p…" at bounding box center [297, 281] width 438 height 194
drag, startPoint x: 542, startPoint y: 192, endPoint x: 1058, endPoint y: 184, distance: 516.2
click at [1047, 184] on html "My Estimates Portfolio Book a consultation profile pic Upload Boq Logout Option…" at bounding box center [524, 170] width 1048 height 479
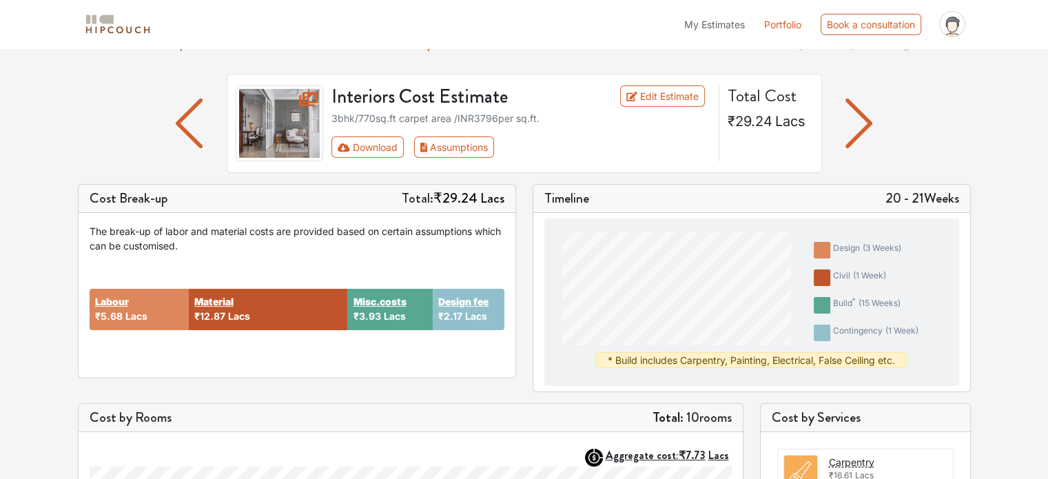
click at [1047, 243] on div "Options Summary Details Speak to a Hipcouch Designer Interiors Cost Estimate Ed…" at bounding box center [524, 472] width 1048 height 987
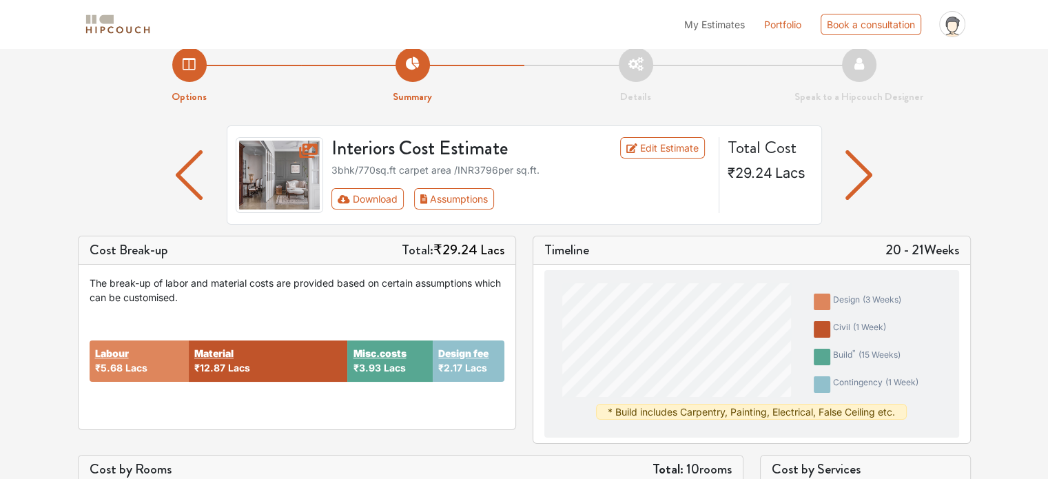
scroll to position [0, 0]
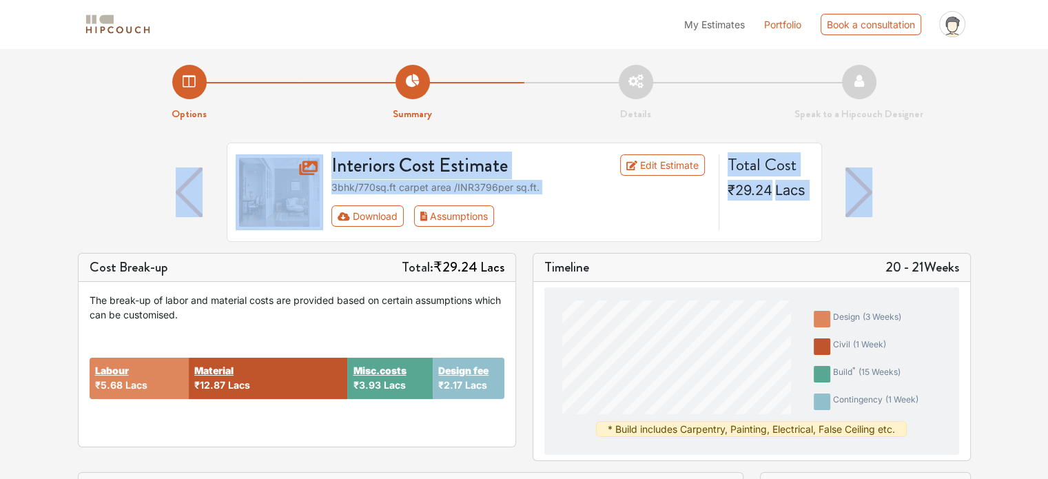
drag, startPoint x: 185, startPoint y: 136, endPoint x: 872, endPoint y: 189, distance: 688.3
click at [961, 174] on div "Interiors Cost Estimate Edit Estimate 3bhk / 770 sq.ft carpet area /INR 3796 pe…" at bounding box center [524, 198] width 893 height 110
drag, startPoint x: 949, startPoint y: 227, endPoint x: 113, endPoint y: 159, distance: 838.5
click at [113, 159] on div "Interiors Cost Estimate Edit Estimate 3bhk / 770 sq.ft carpet area /INR 3796 pe…" at bounding box center [524, 198] width 893 height 110
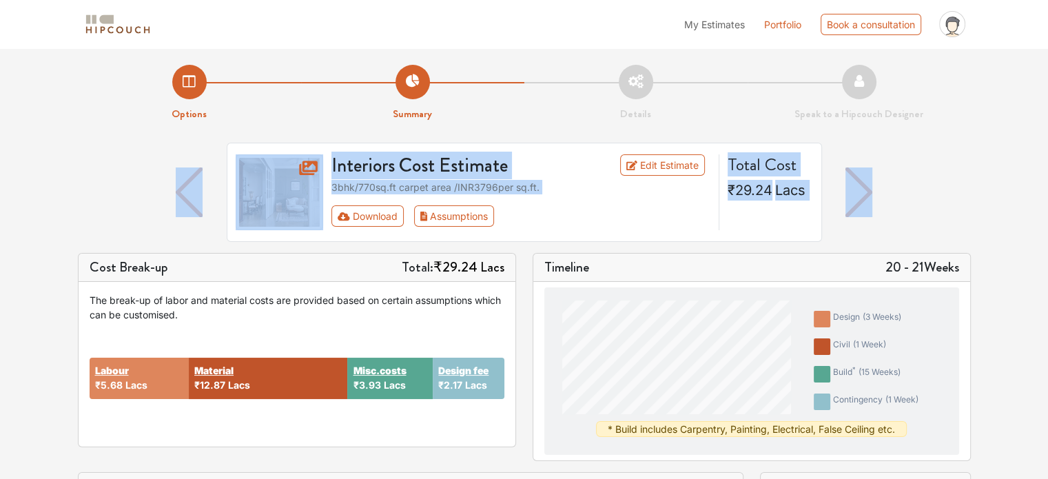
click at [113, 159] on div "Interiors Cost Estimate Edit Estimate 3bhk / 770 sq.ft carpet area /INR 3796 pe…" at bounding box center [524, 198] width 893 height 110
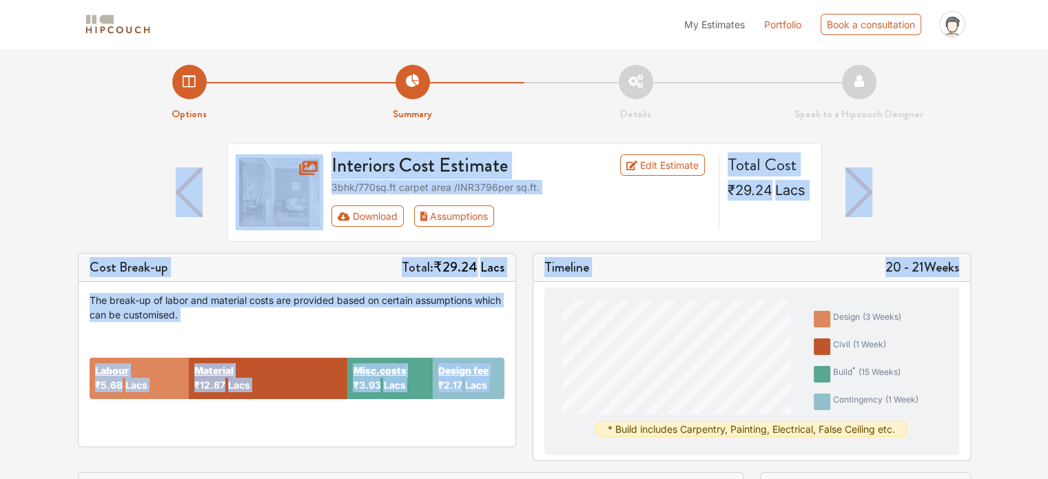
drag, startPoint x: 61, startPoint y: 134, endPoint x: 955, endPoint y: 267, distance: 903.6
click at [675, 164] on link "Edit Estimate" at bounding box center [662, 164] width 85 height 21
